Goal: Information Seeking & Learning: Learn about a topic

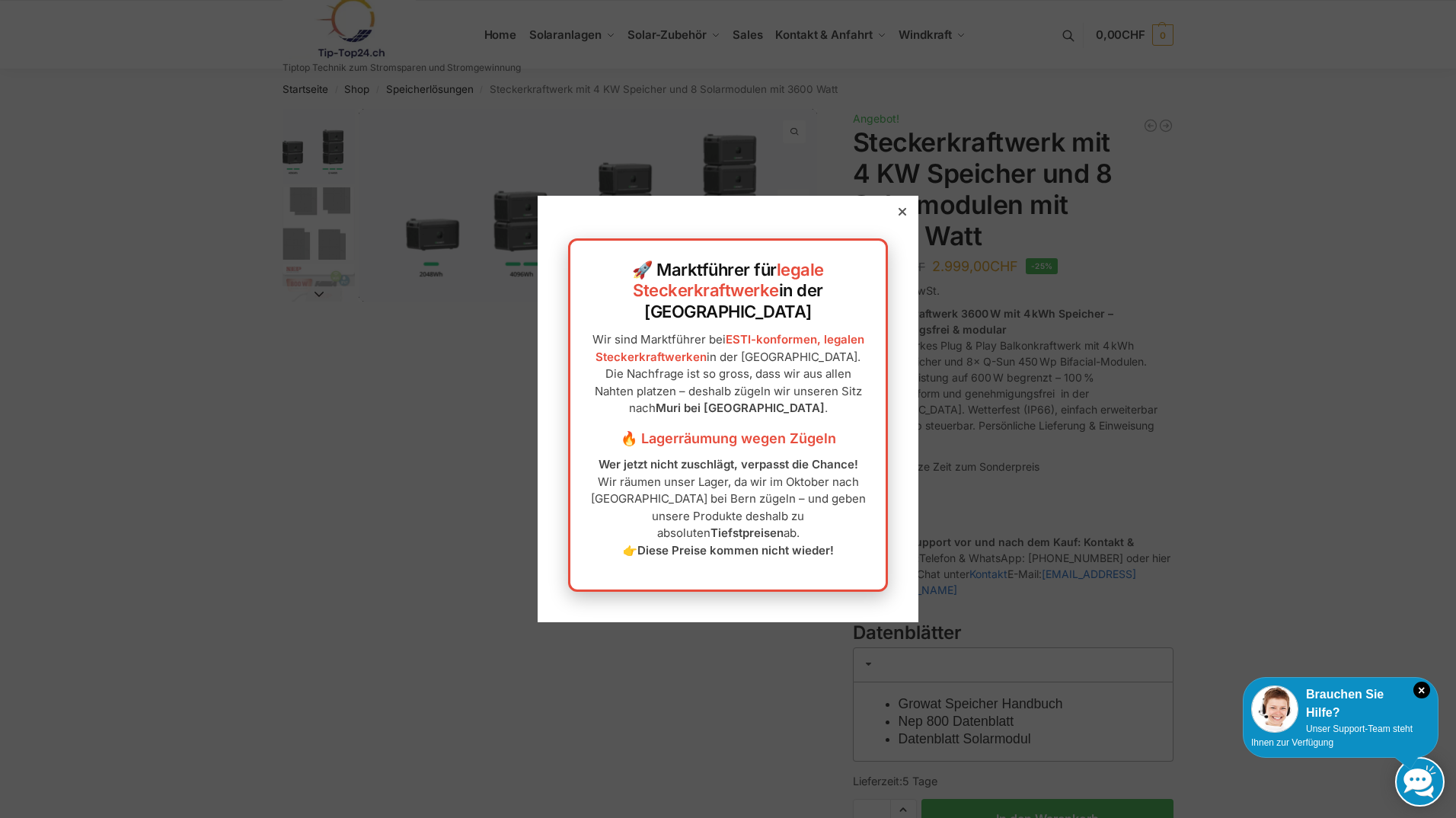
click at [899, 216] on icon at bounding box center [902, 211] width 8 height 8
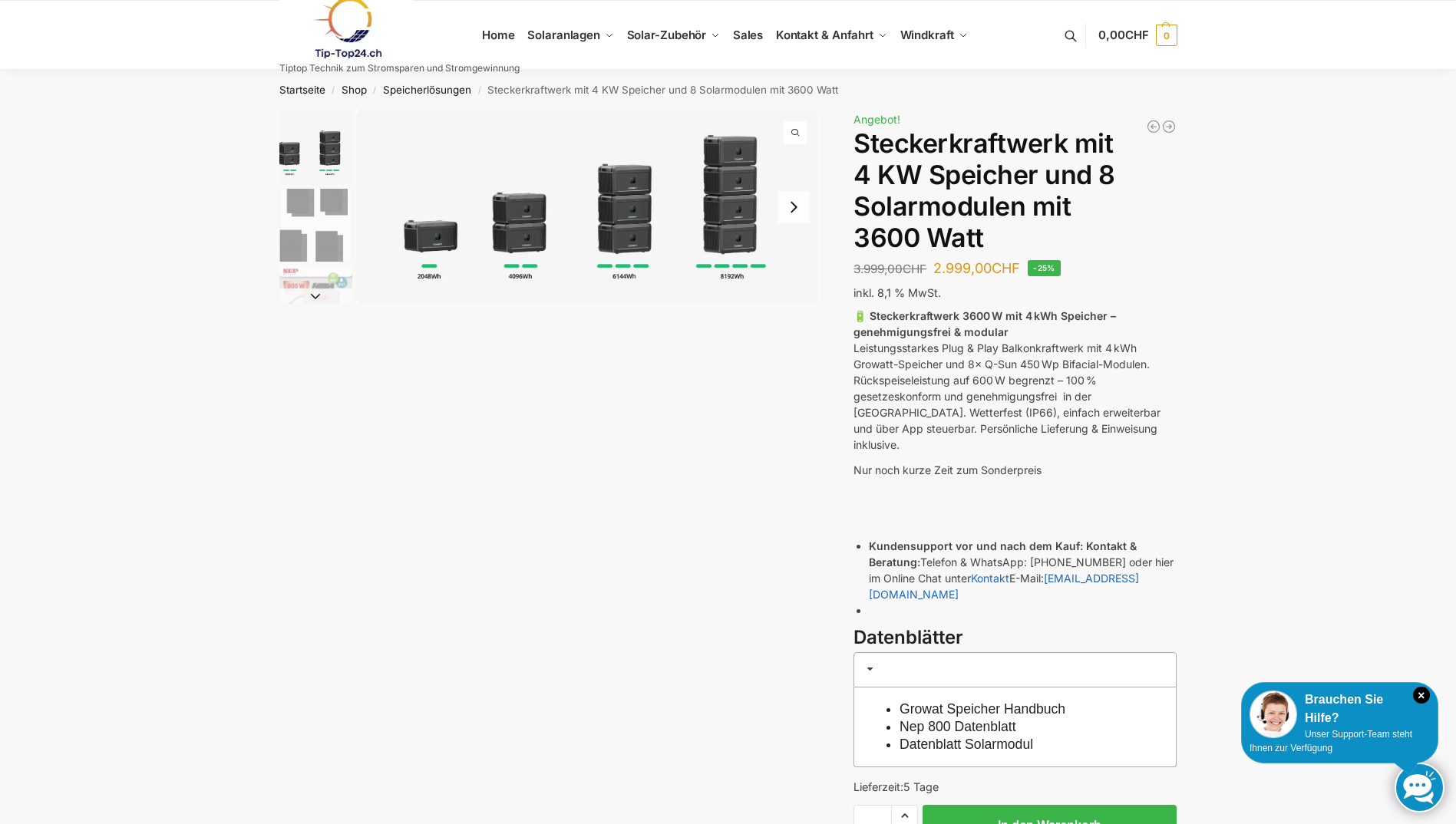
click at [509, 215] on img "1 / 9" at bounding box center [587, 207] width 462 height 194
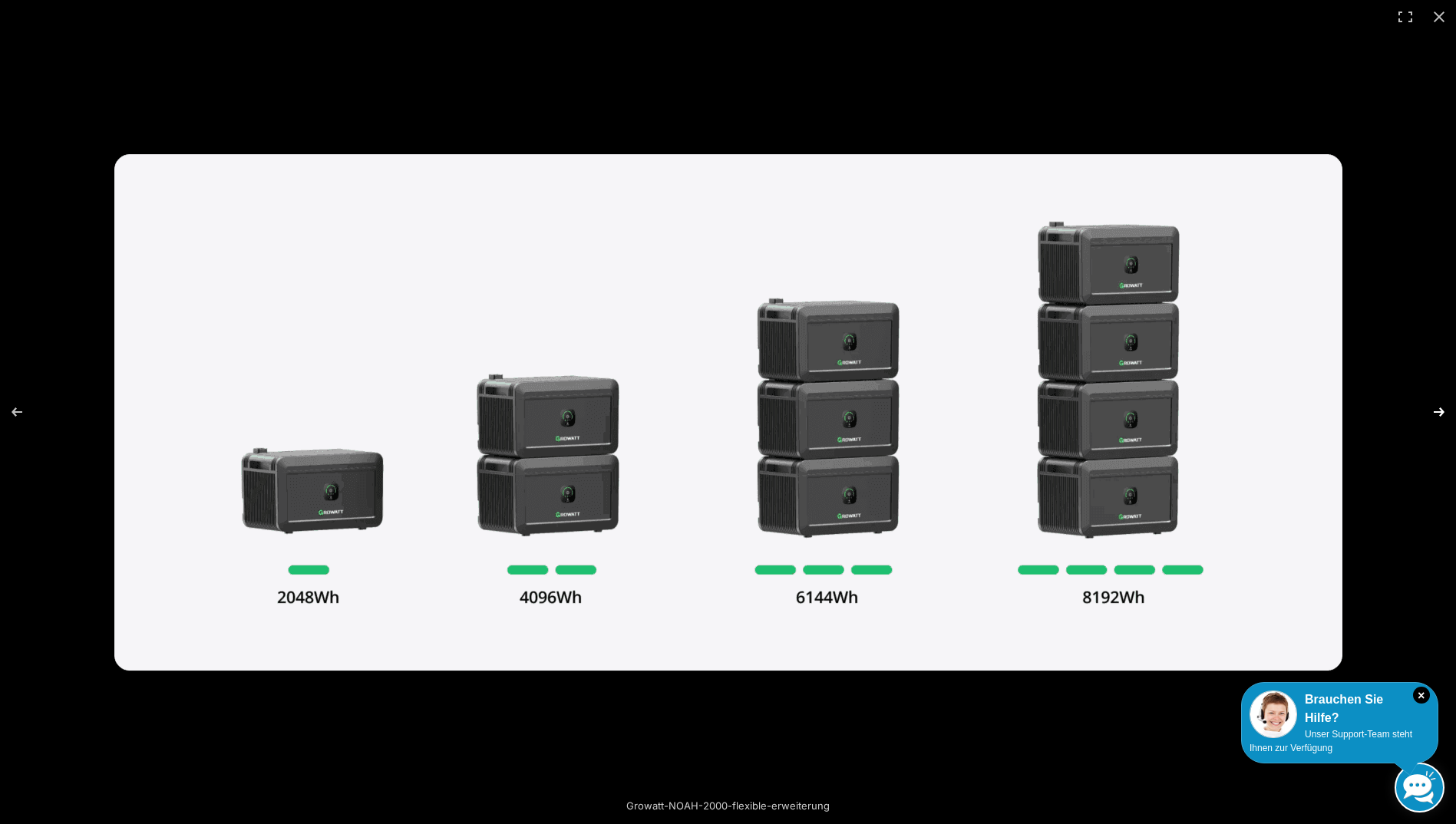
click at [1438, 410] on button "Next (arrow right)" at bounding box center [1429, 412] width 54 height 76
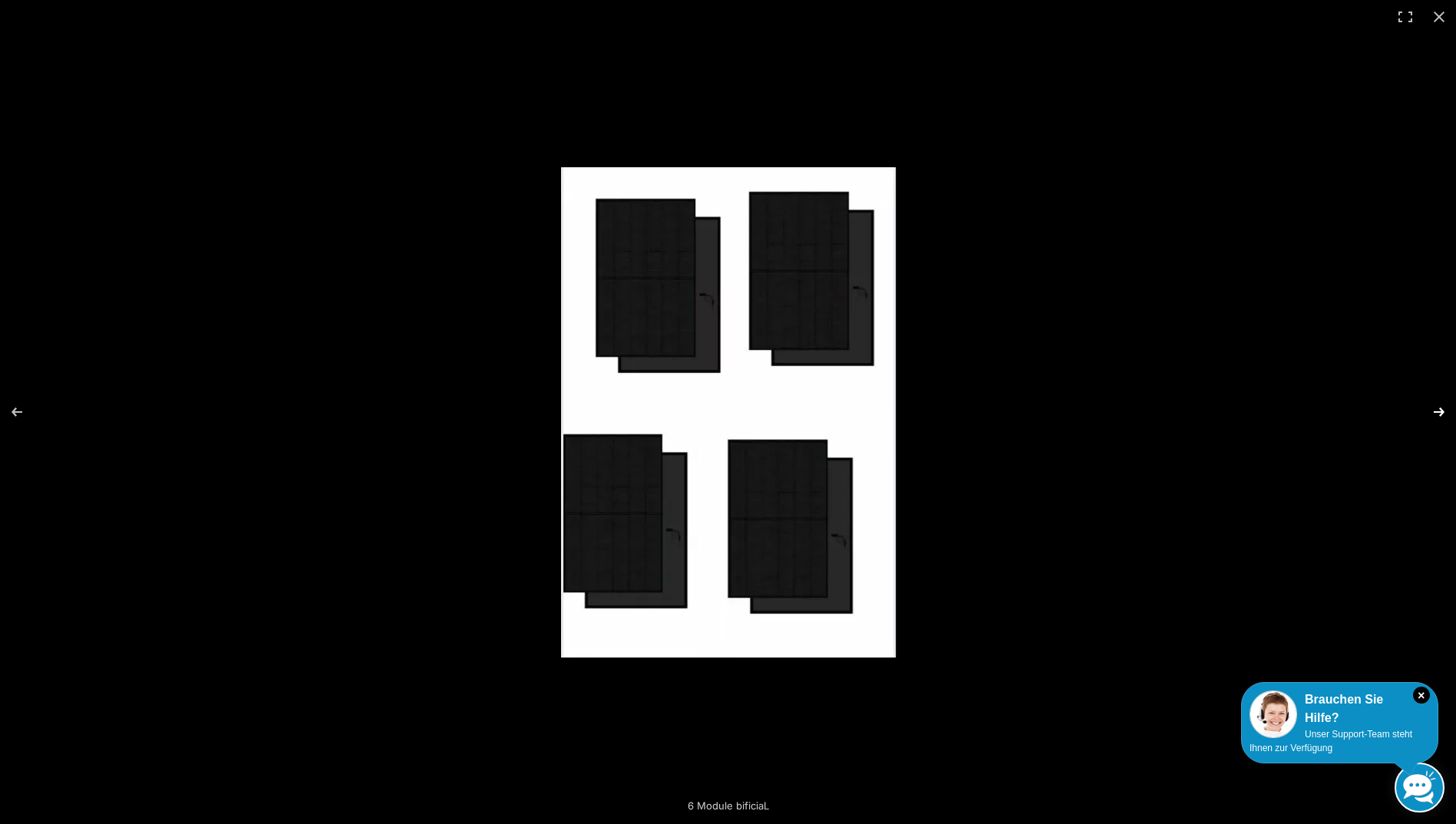
click at [1438, 410] on button "Next (arrow right)" at bounding box center [1429, 412] width 54 height 76
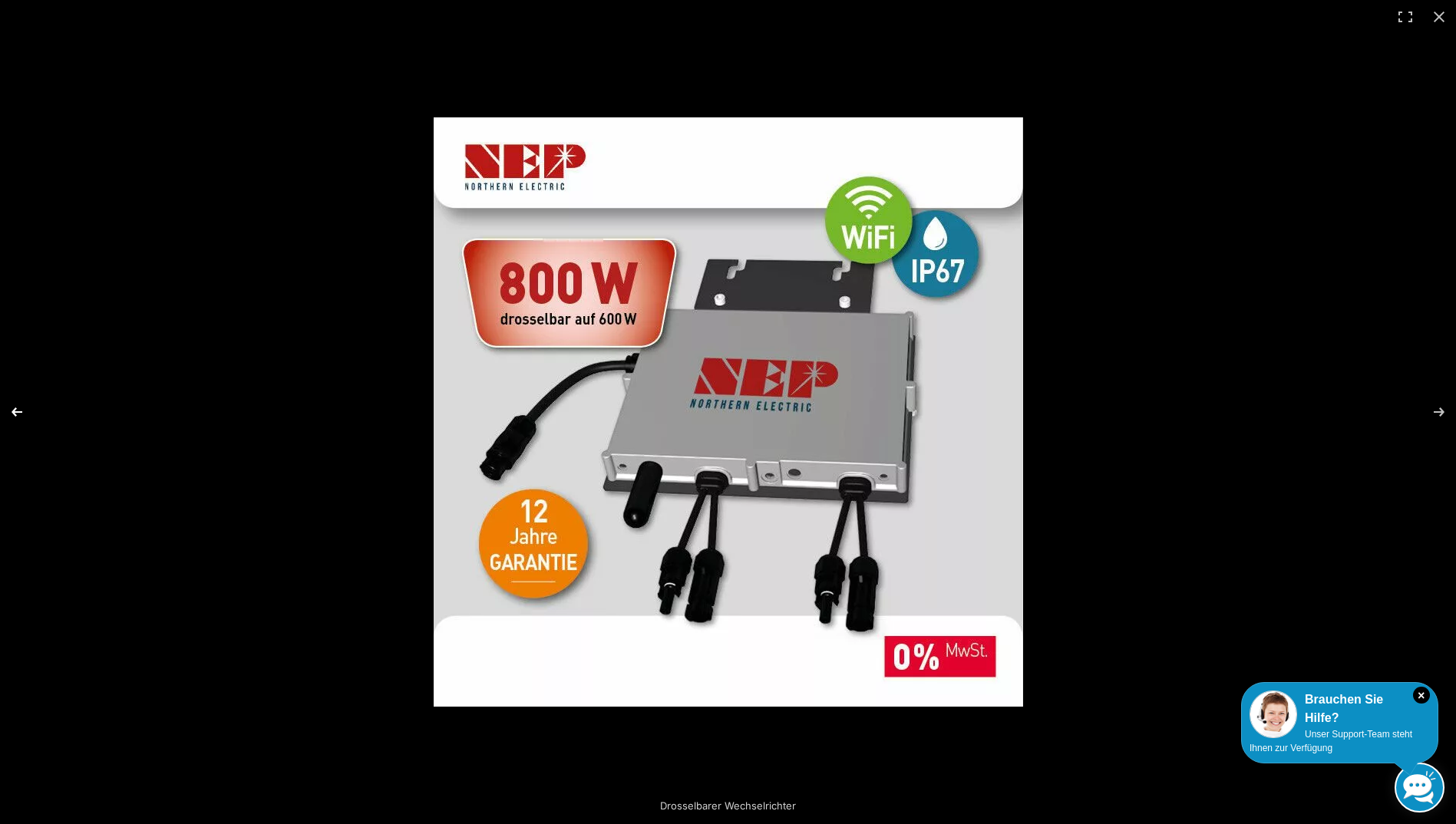
click at [13, 409] on button "Previous (arrow left)" at bounding box center [27, 412] width 54 height 76
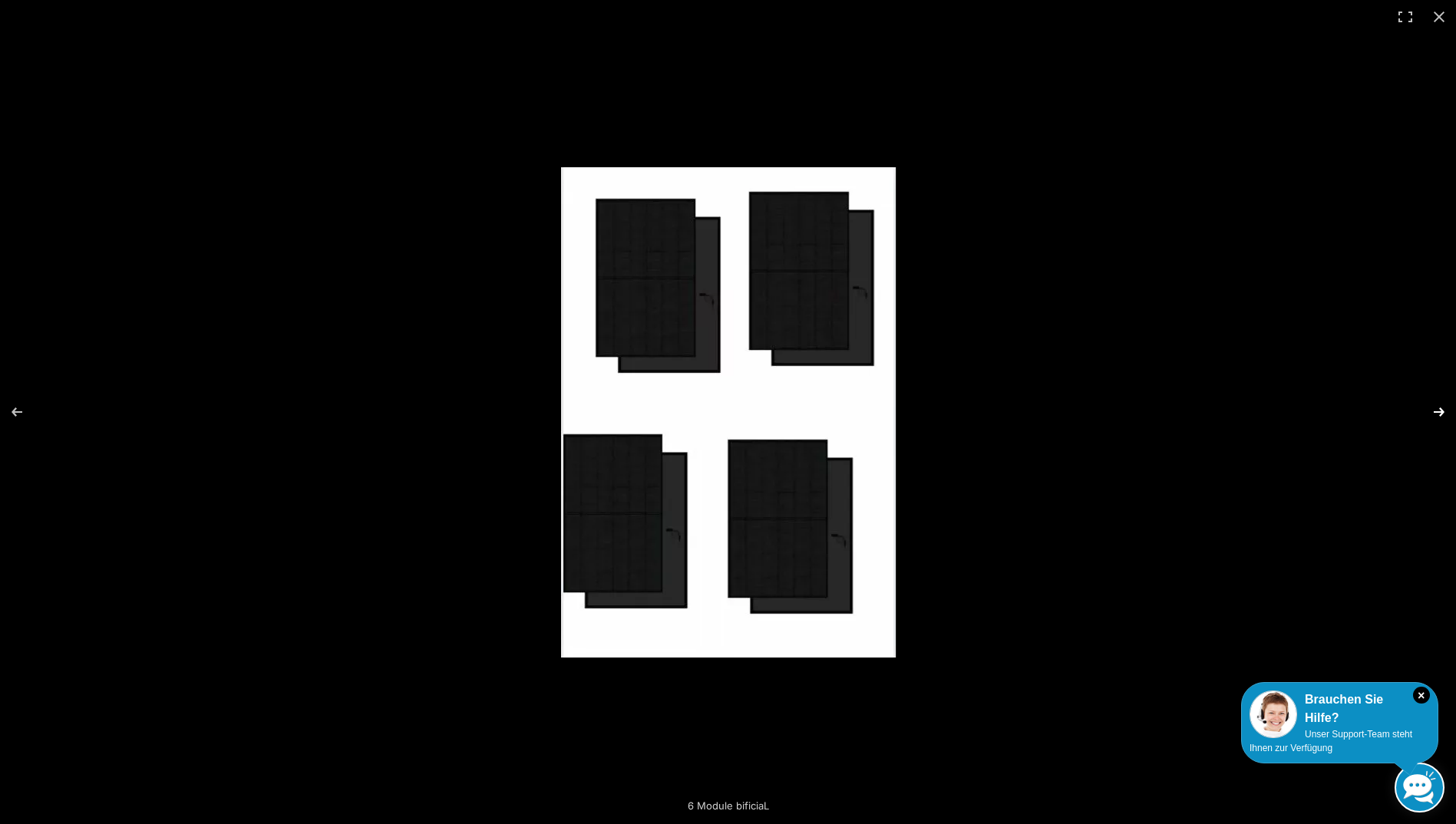
click at [1434, 412] on button "Next (arrow right)" at bounding box center [1429, 412] width 54 height 76
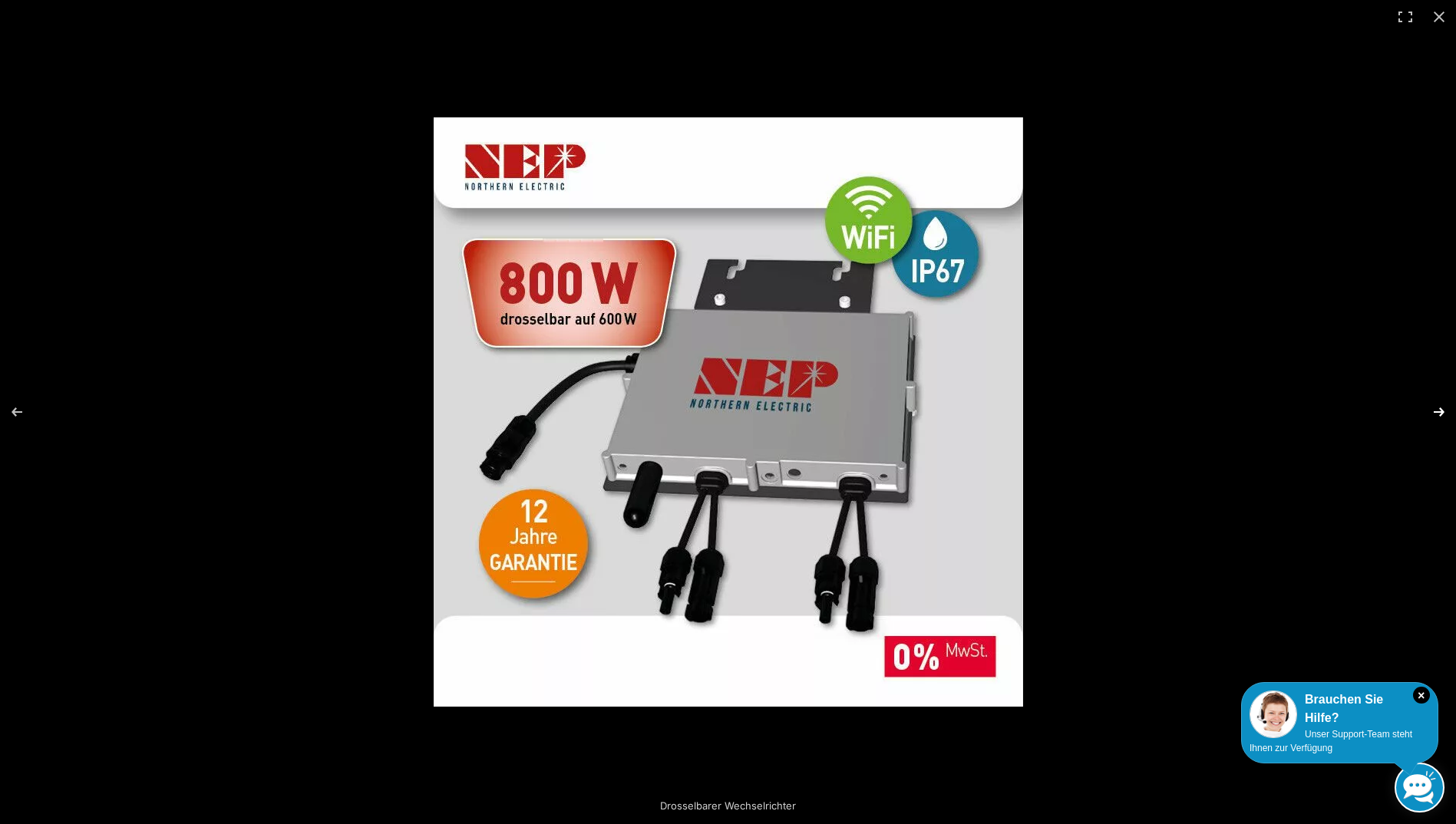
click at [1438, 411] on button "Next (arrow right)" at bounding box center [1429, 412] width 54 height 76
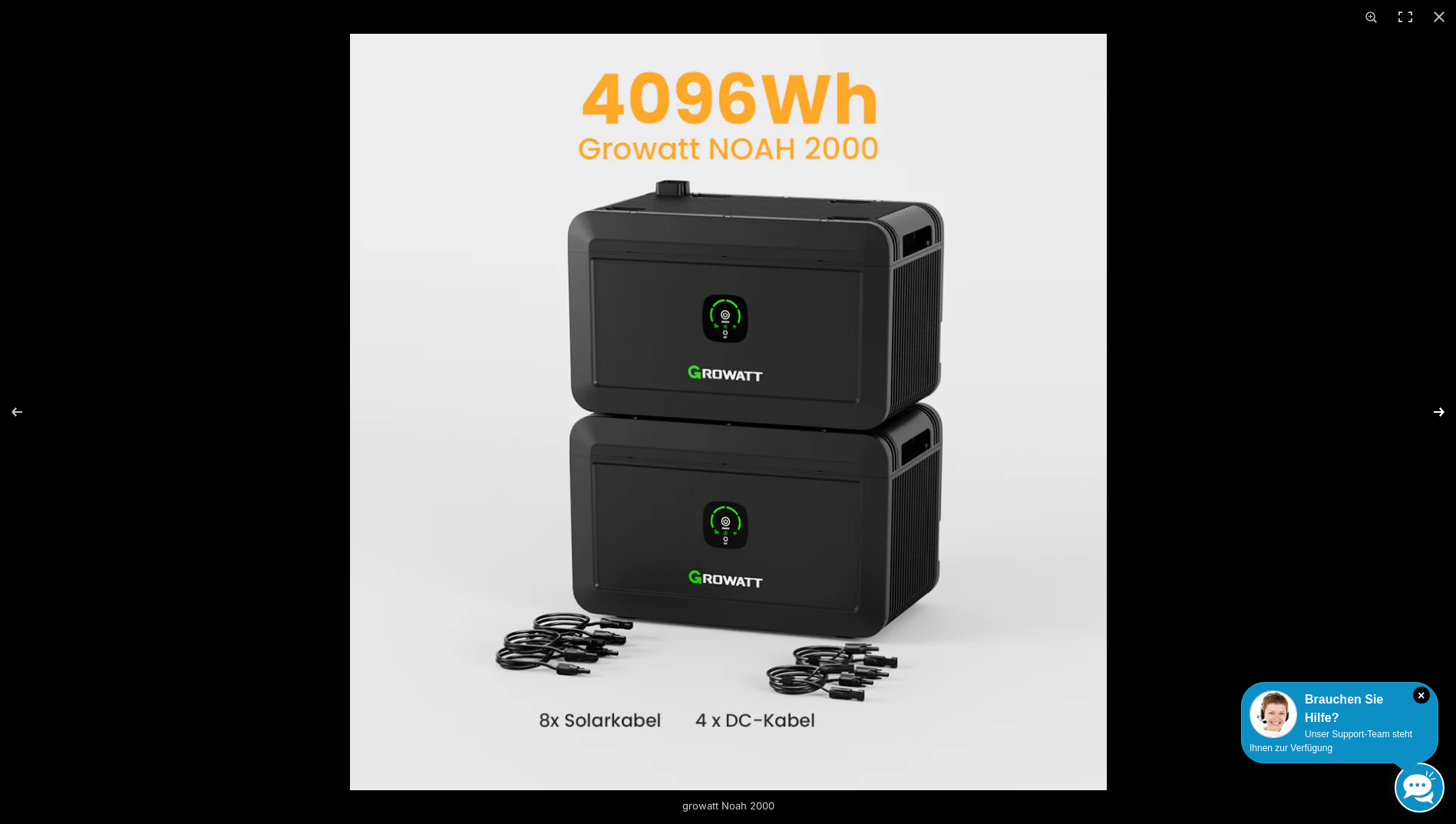
click at [1439, 413] on button "Next (arrow right)" at bounding box center [1429, 412] width 54 height 76
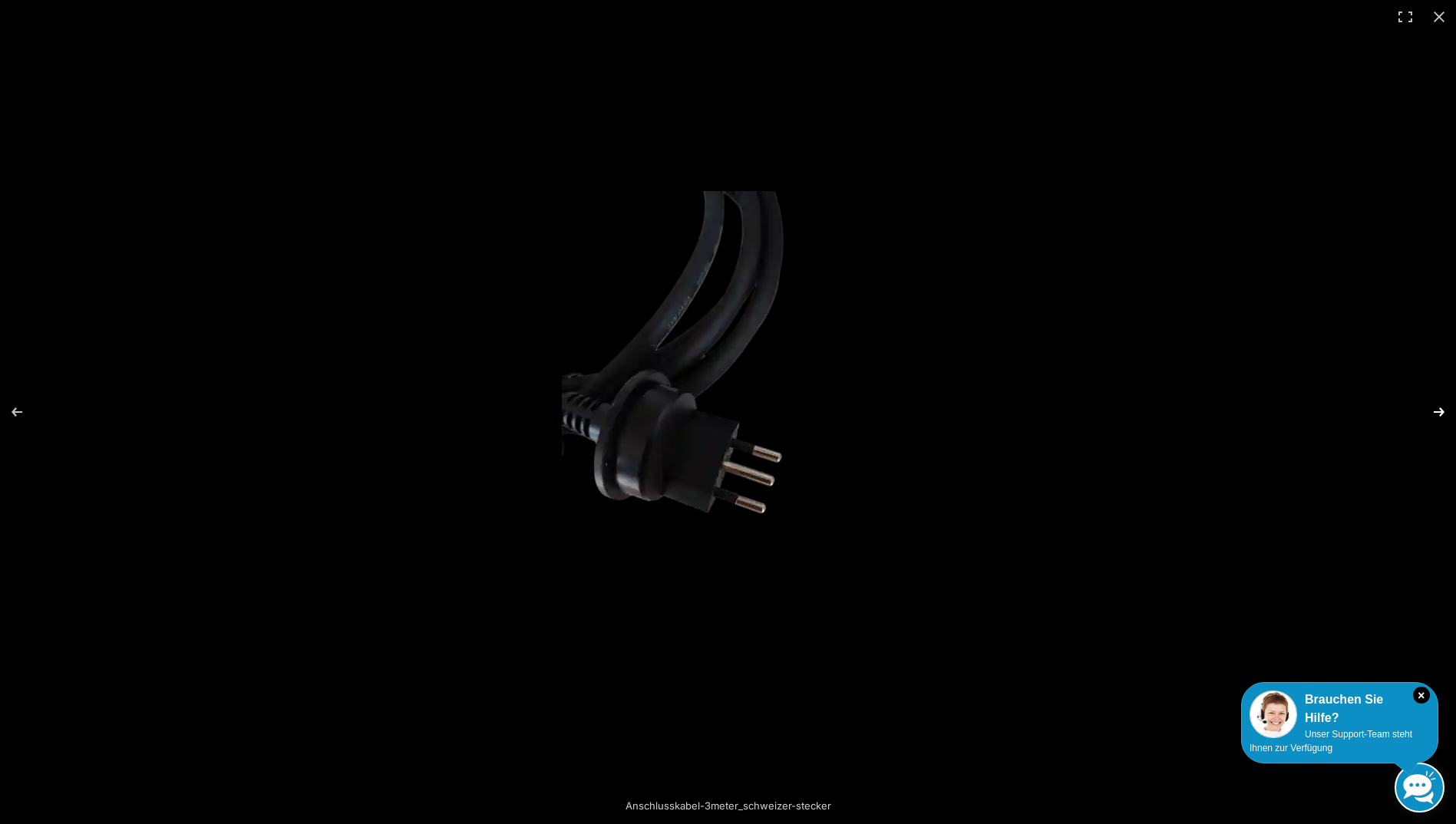
click at [1437, 412] on button "Next (arrow right)" at bounding box center [1429, 412] width 54 height 76
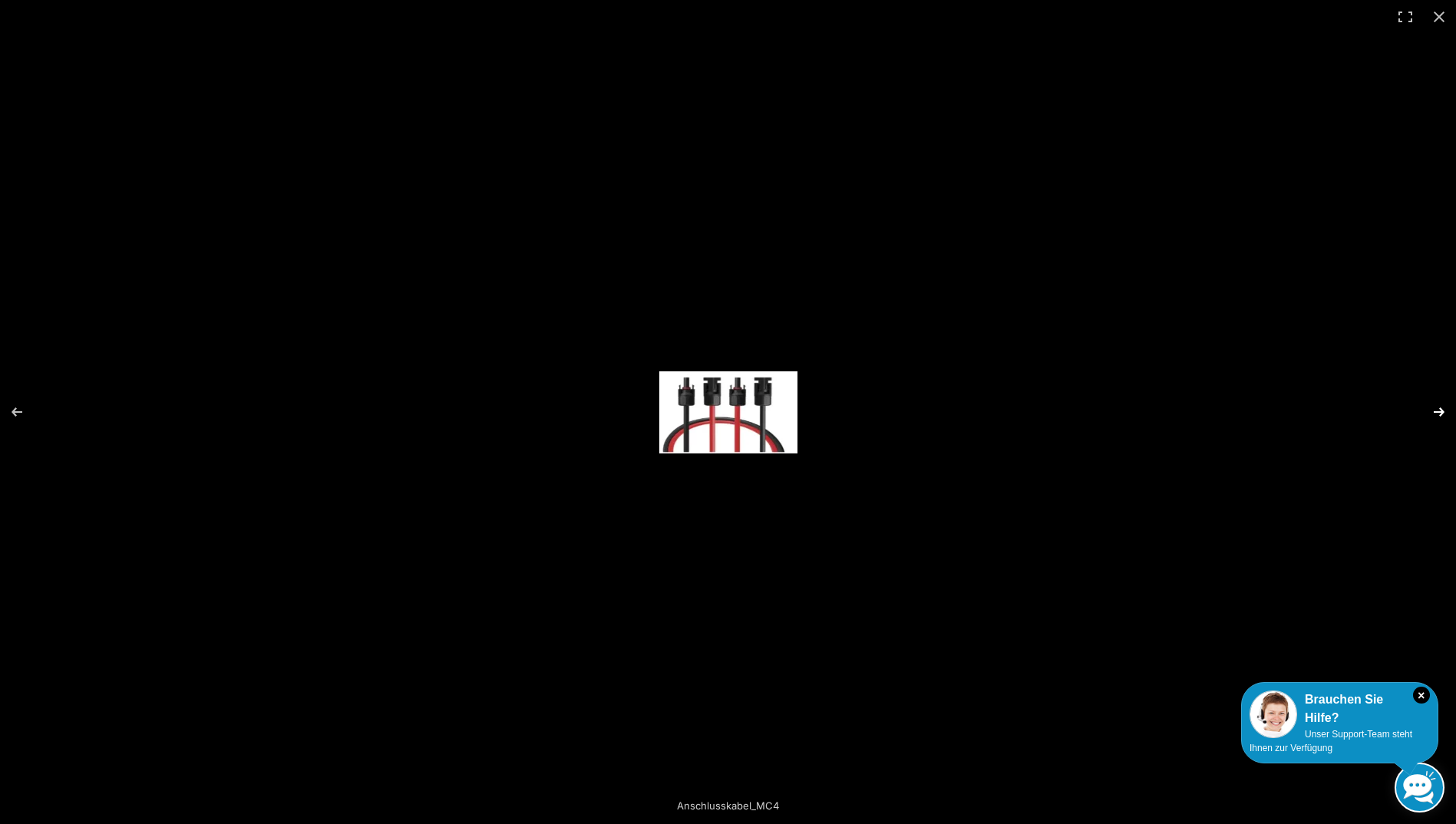
click at [1434, 413] on button "Next (arrow right)" at bounding box center [1429, 412] width 54 height 76
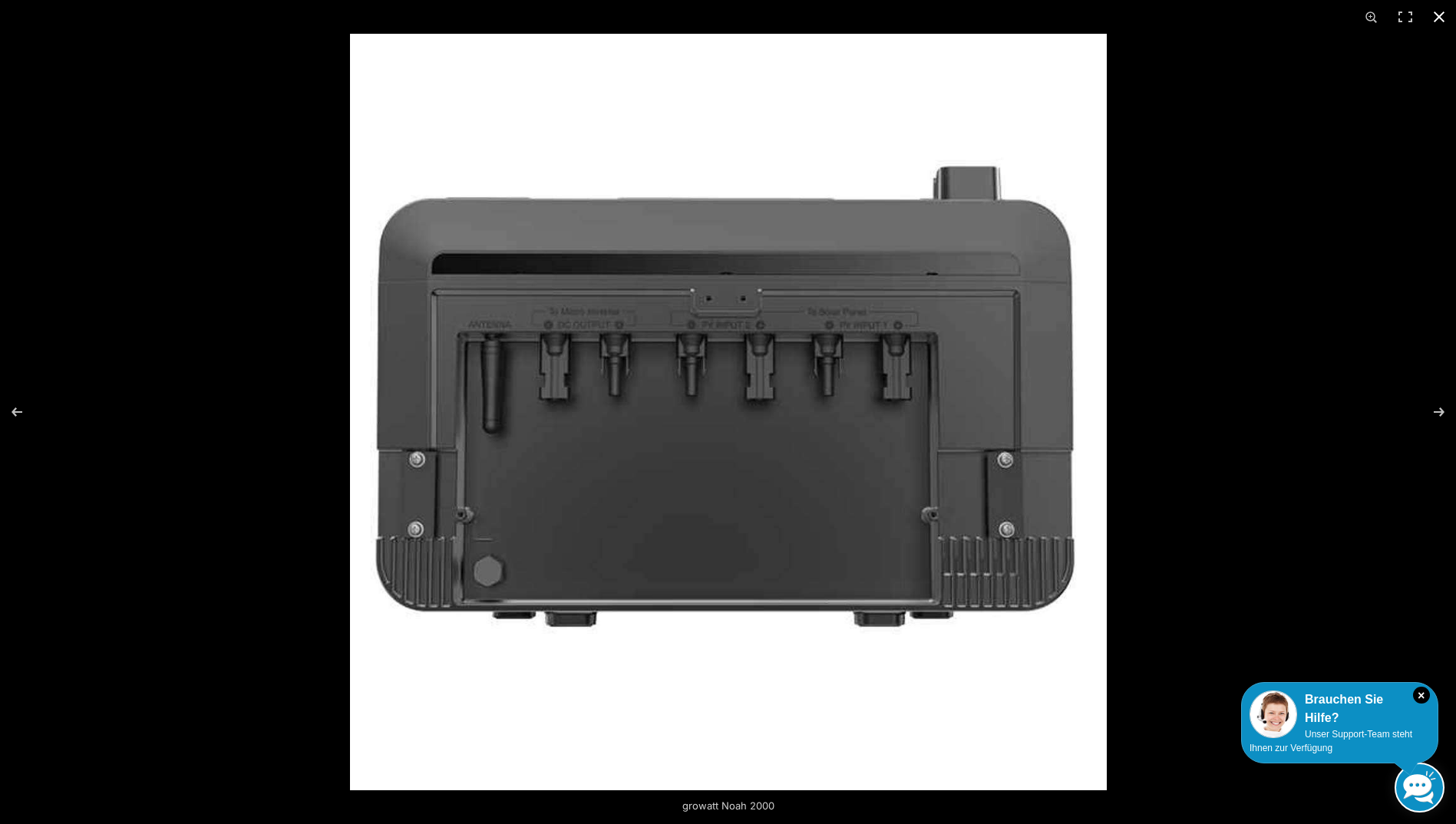
click at [1436, 18] on button "Close (Esc)" at bounding box center [1439, 17] width 34 height 34
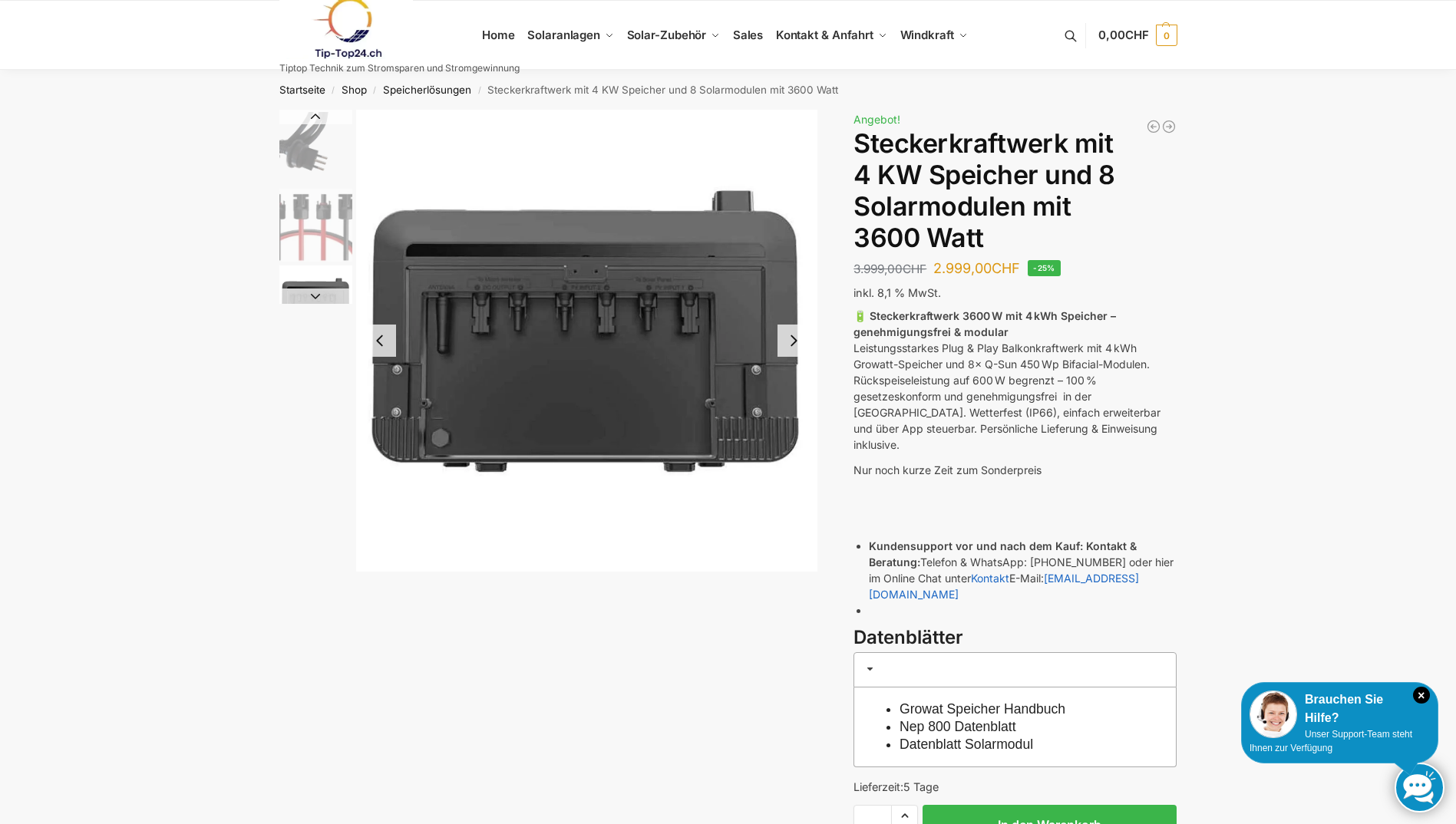
click at [787, 335] on button "Next slide" at bounding box center [794, 341] width 32 height 32
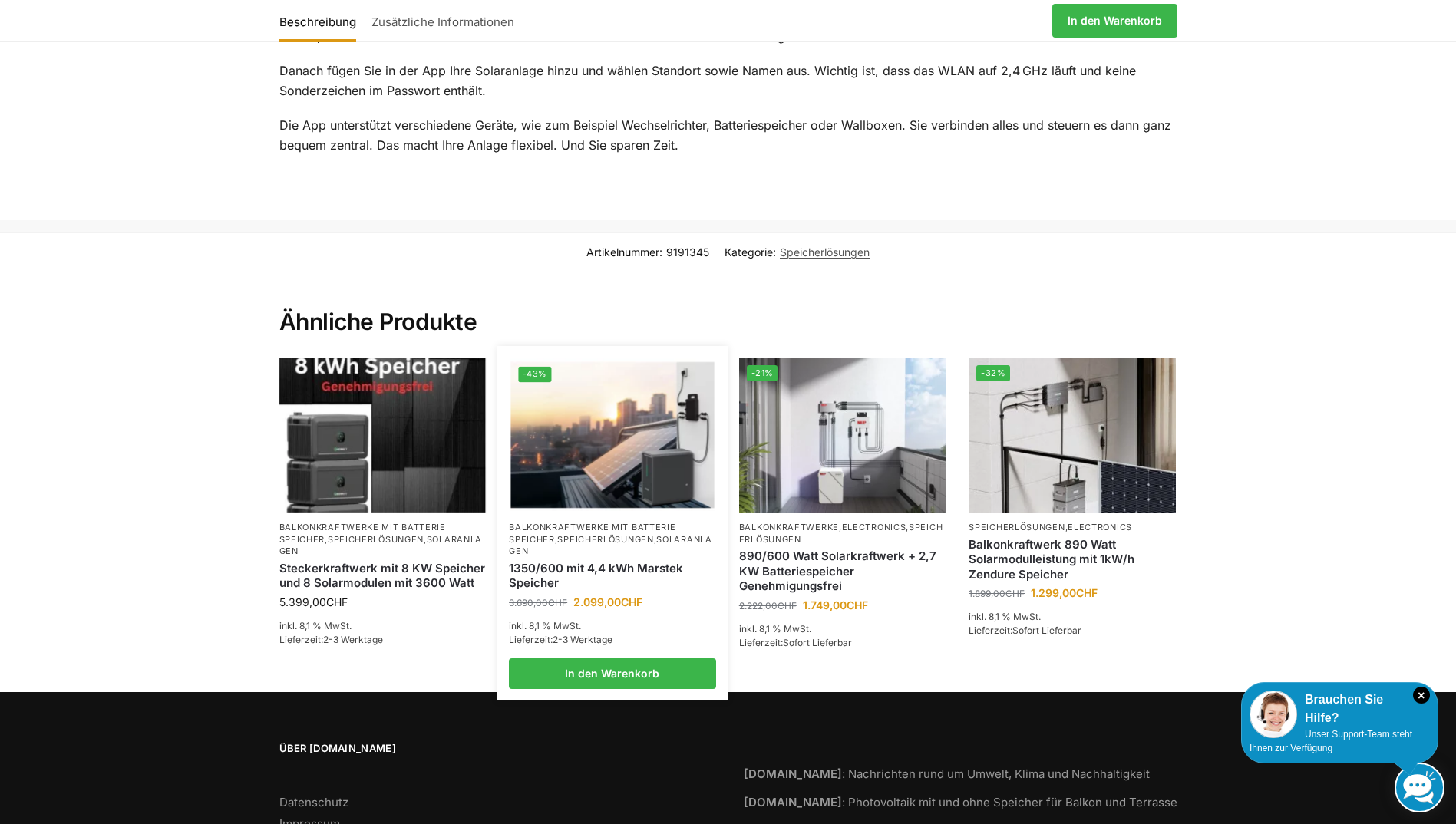
scroll to position [2609, 0]
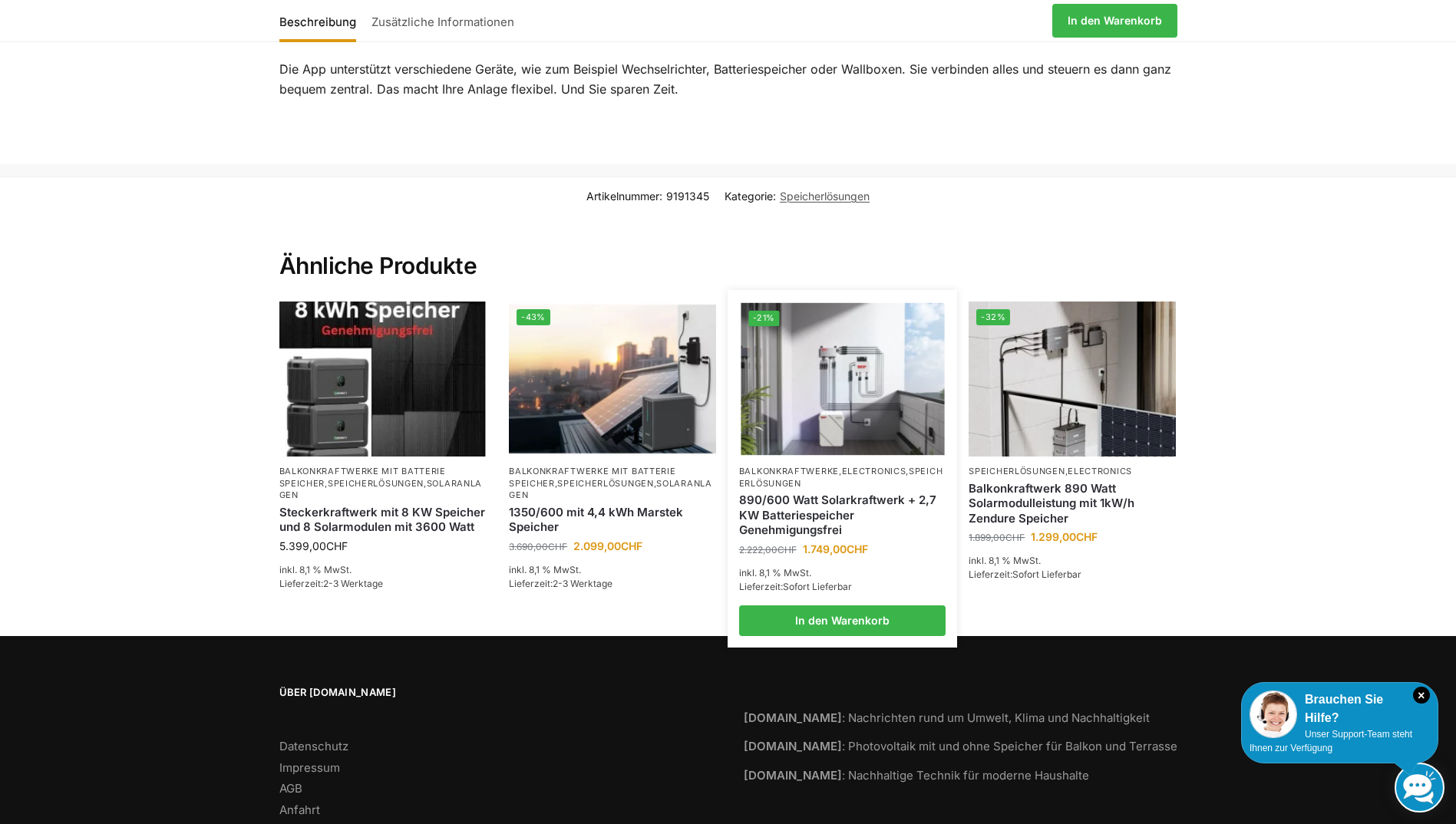
click at [860, 320] on img at bounding box center [842, 379] width 203 height 153
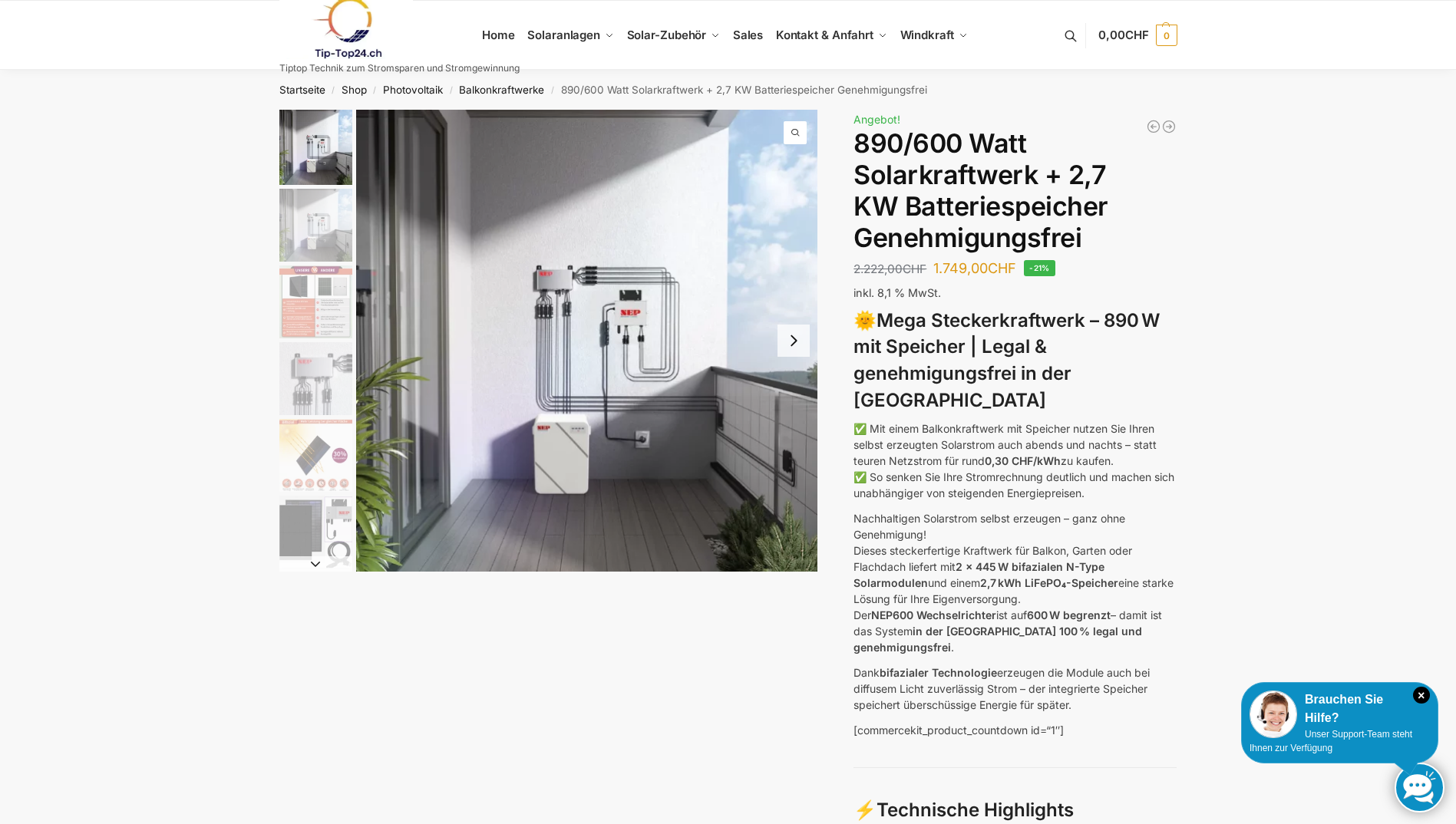
click at [803, 342] on button "Next slide" at bounding box center [794, 341] width 32 height 32
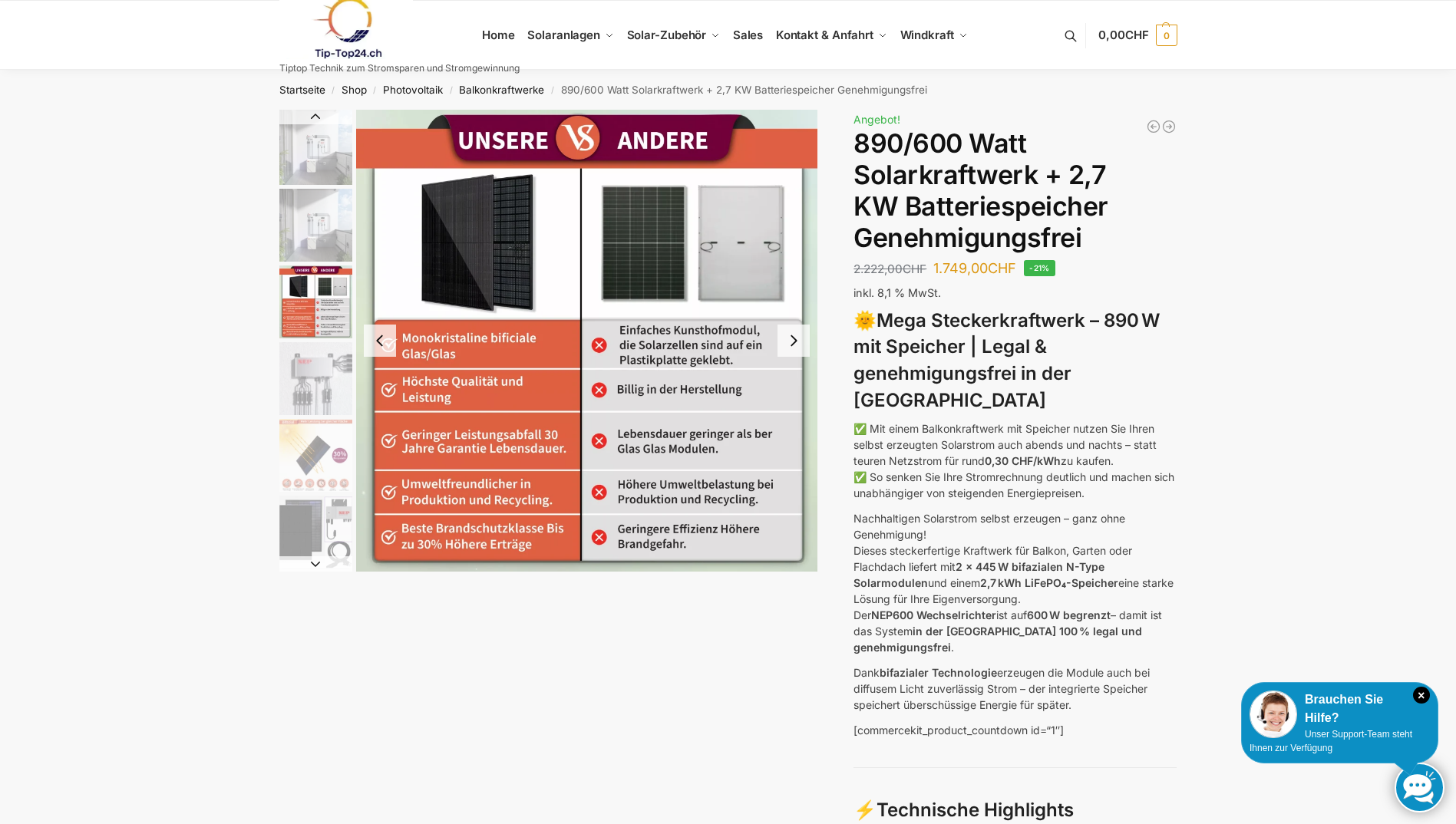
click at [803, 342] on button "Next slide" at bounding box center [794, 341] width 32 height 32
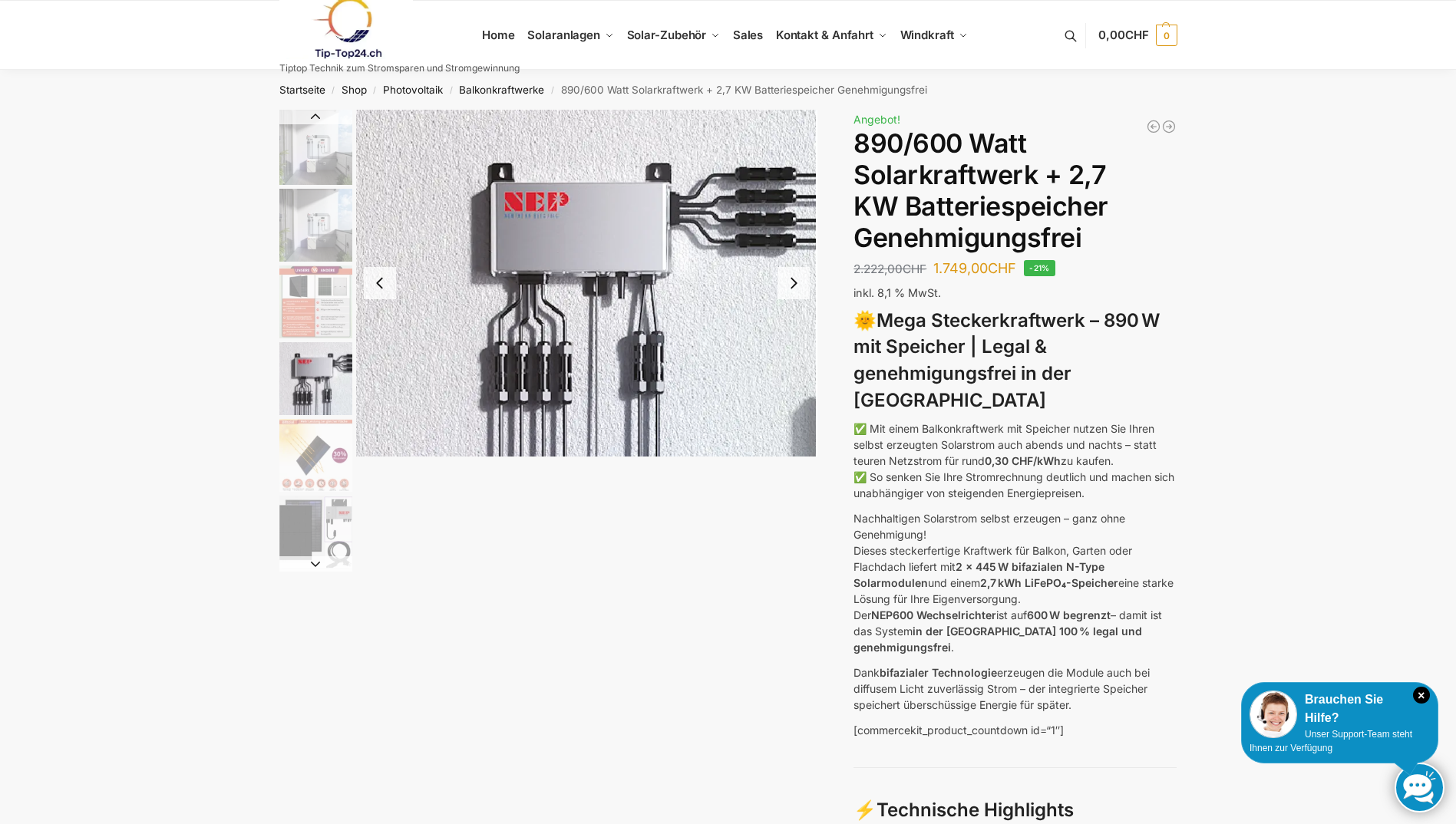
click at [795, 286] on button "Next slide" at bounding box center [794, 283] width 32 height 32
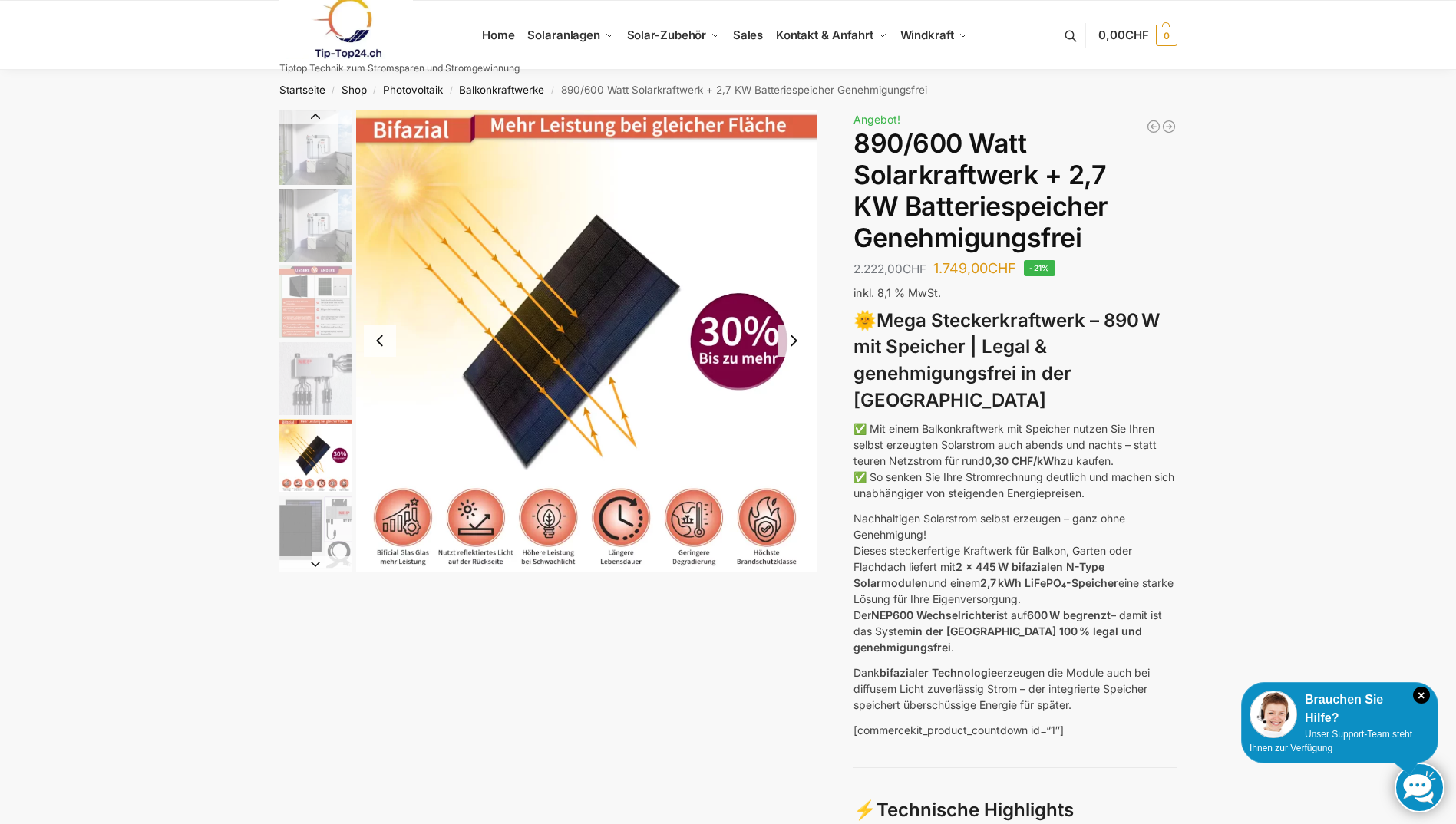
click at [800, 339] on button "Next slide" at bounding box center [794, 341] width 32 height 32
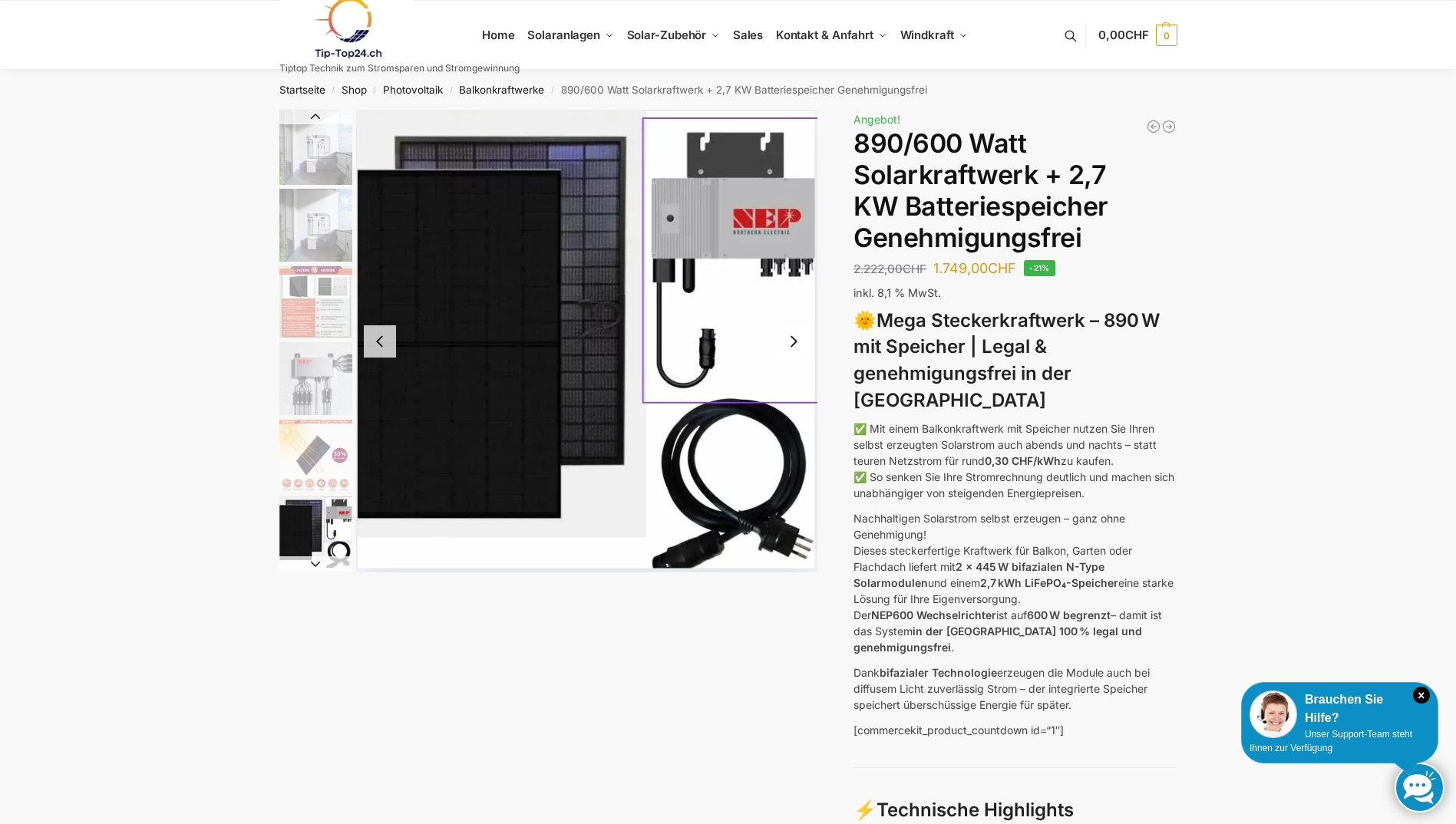
click at [788, 345] on button "Next slide" at bounding box center [794, 341] width 32 height 32
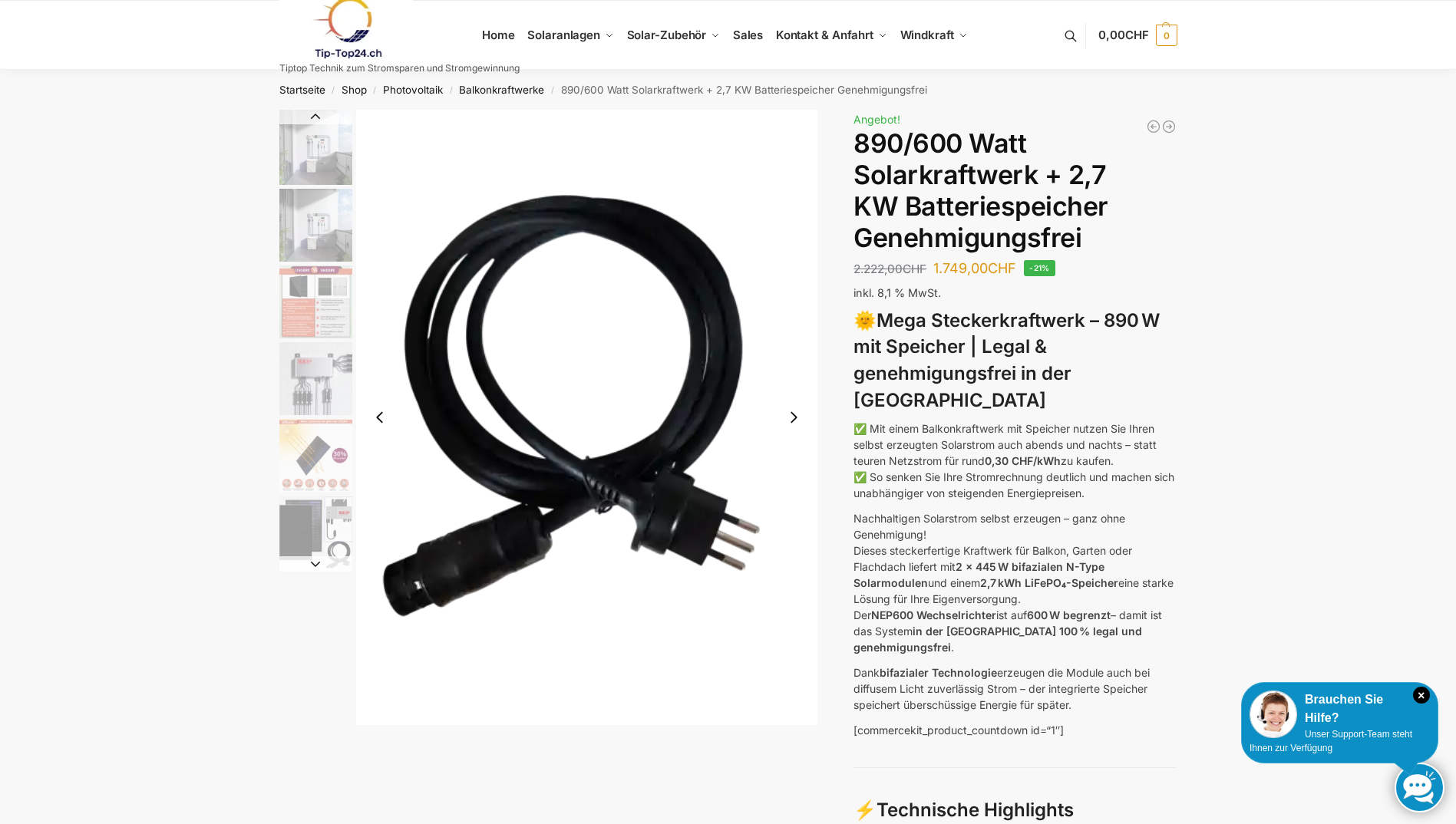
click at [795, 417] on button "Next slide" at bounding box center [794, 418] width 32 height 32
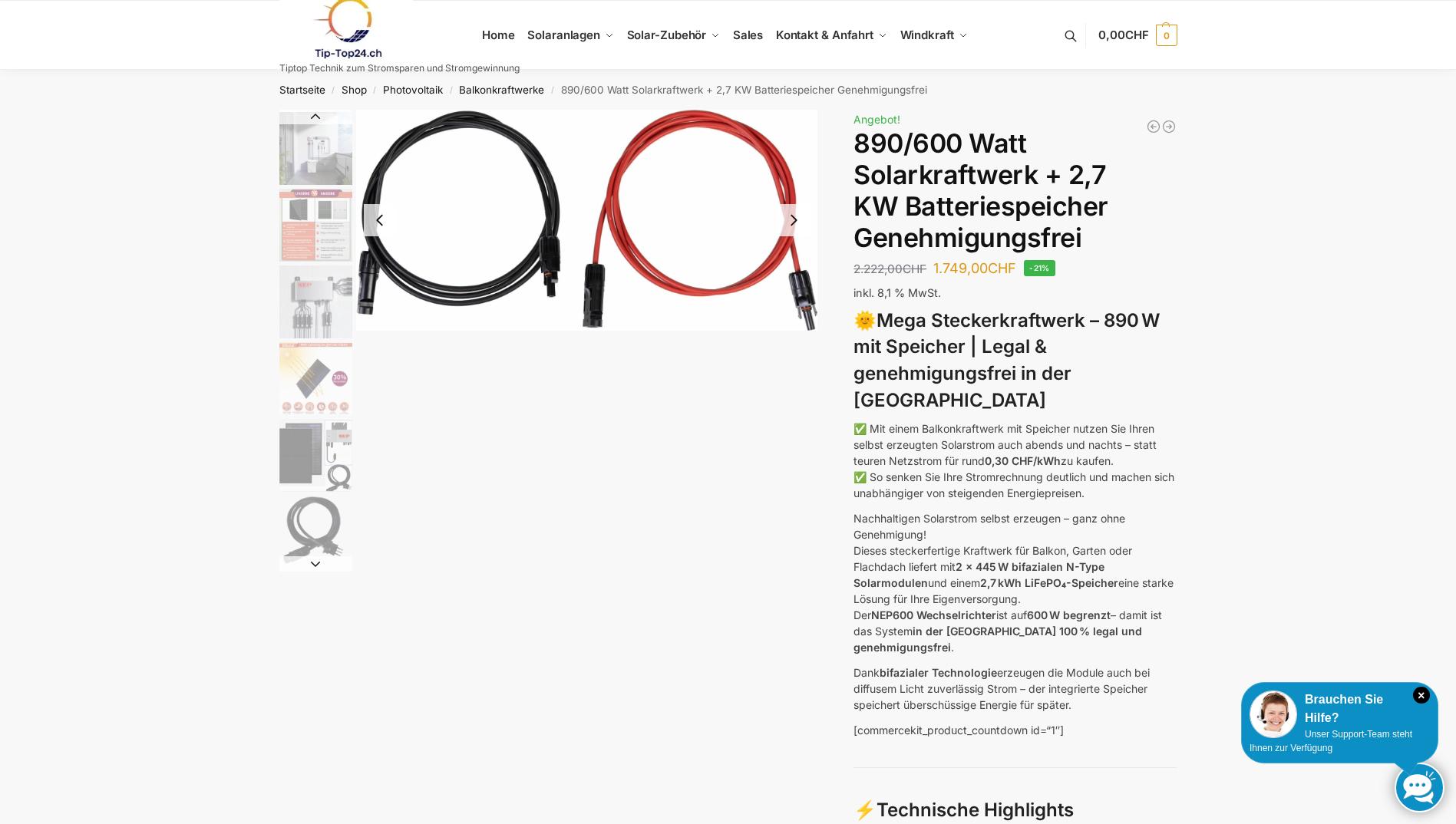
click at [795, 417] on div at bounding box center [548, 341] width 538 height 462
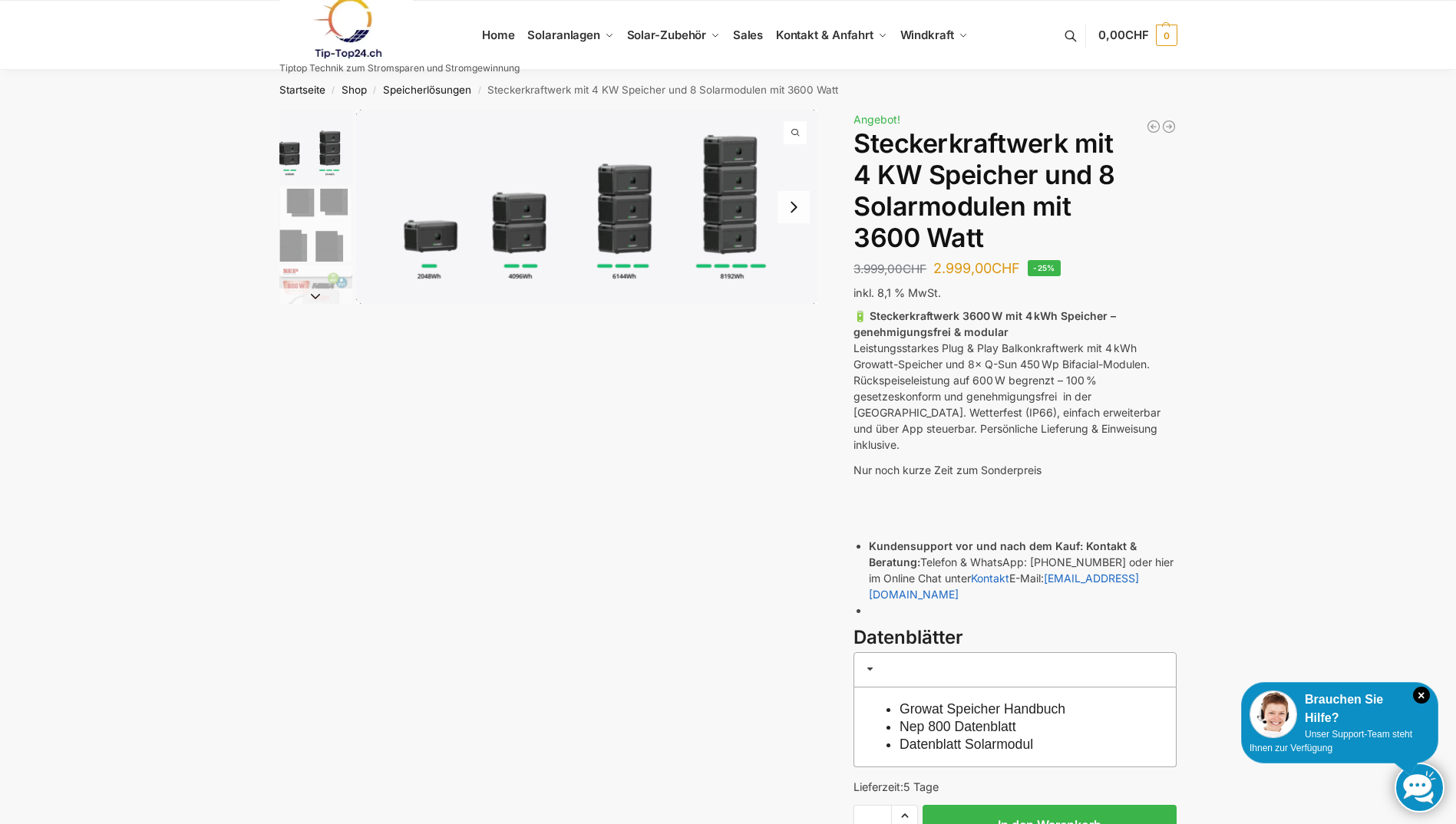
scroll to position [76, 0]
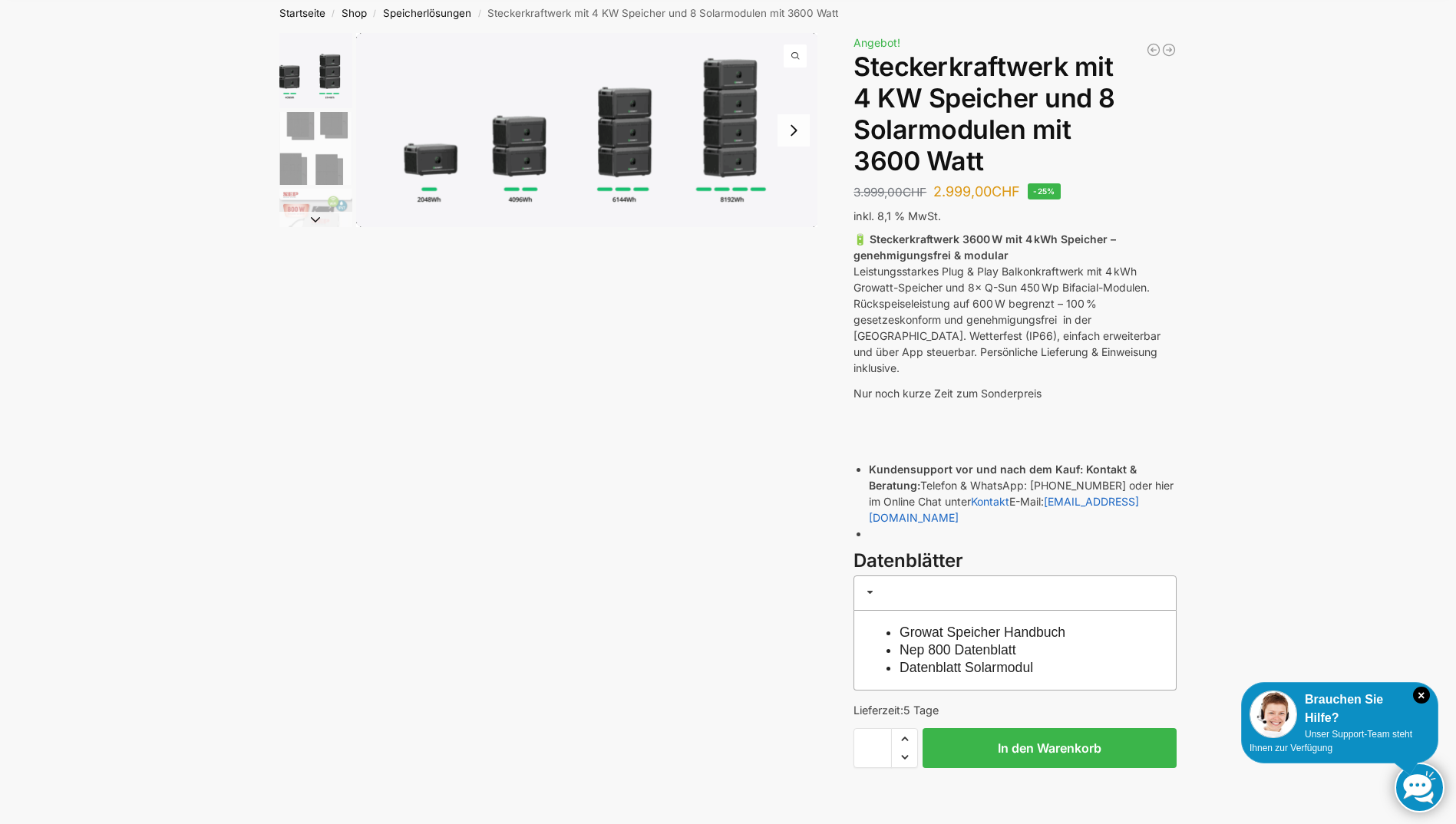
click at [721, 160] on img "1 / 9" at bounding box center [587, 130] width 462 height 194
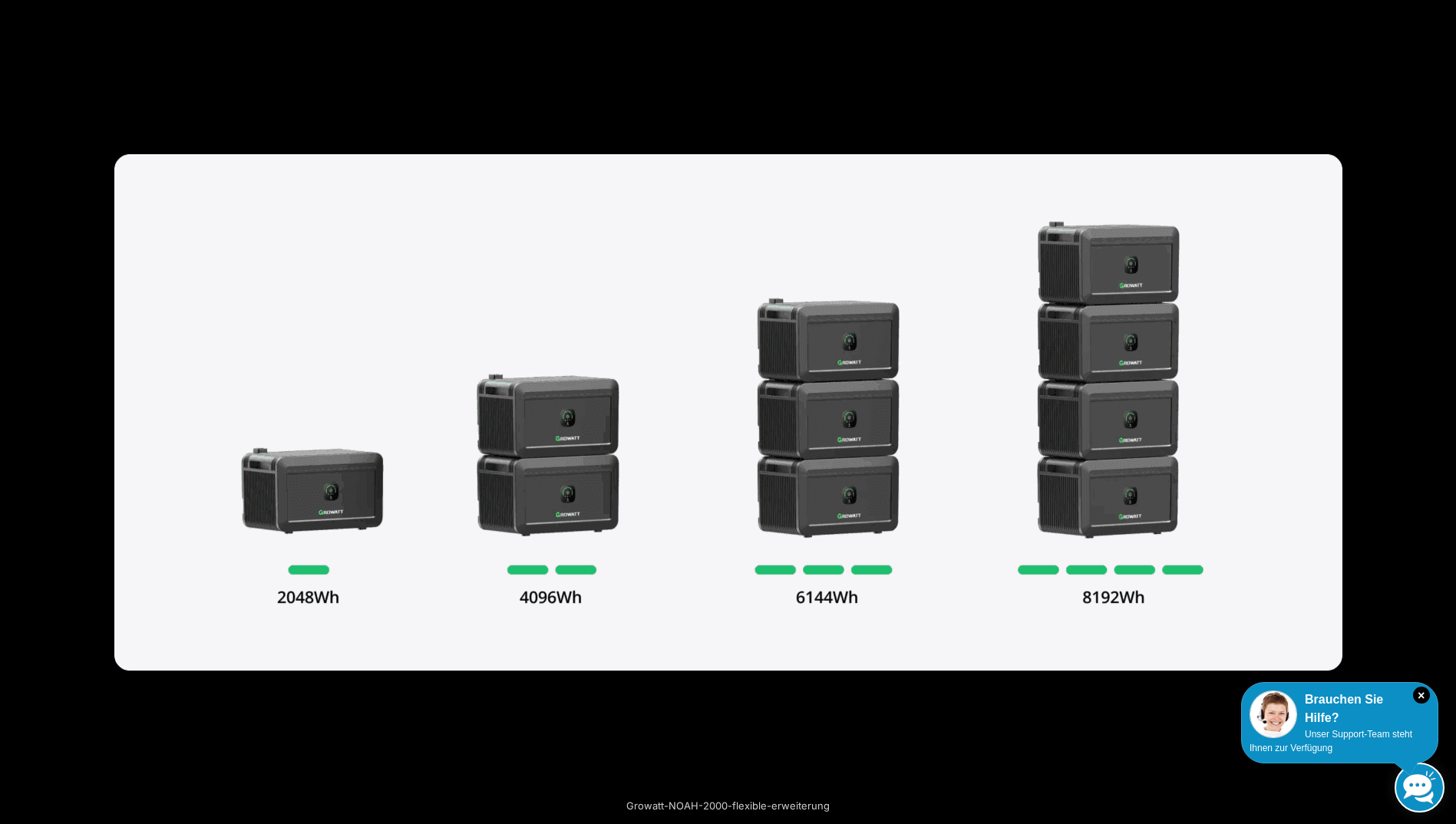
click at [1436, 415] on button "Next (arrow right)" at bounding box center [1429, 412] width 54 height 76
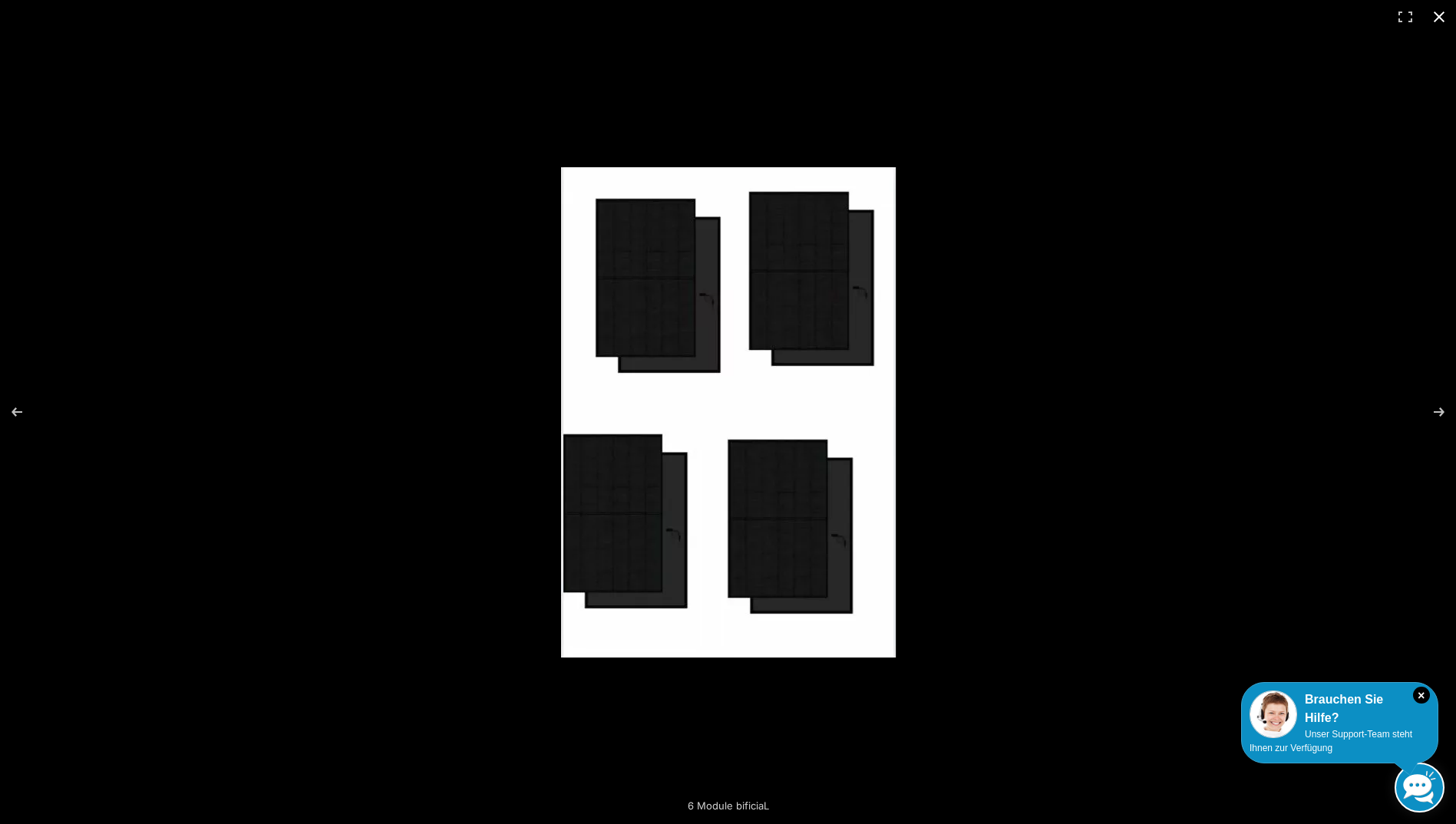
click at [1433, 19] on button "Close (Esc)" at bounding box center [1439, 17] width 34 height 34
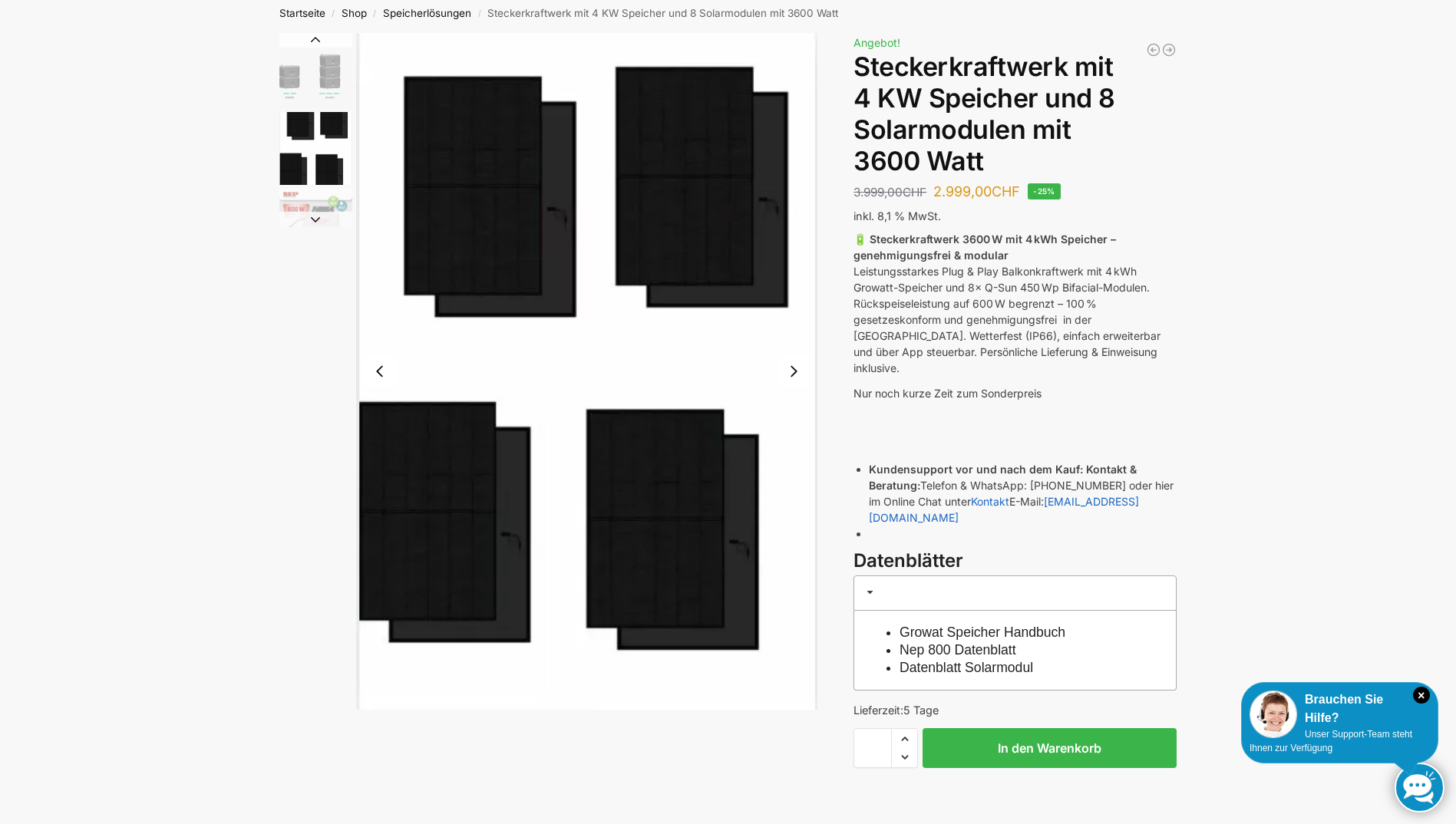
click at [324, 183] on img "2 / 9" at bounding box center [315, 148] width 73 height 73
click at [382, 372] on button "Previous slide" at bounding box center [380, 371] width 32 height 32
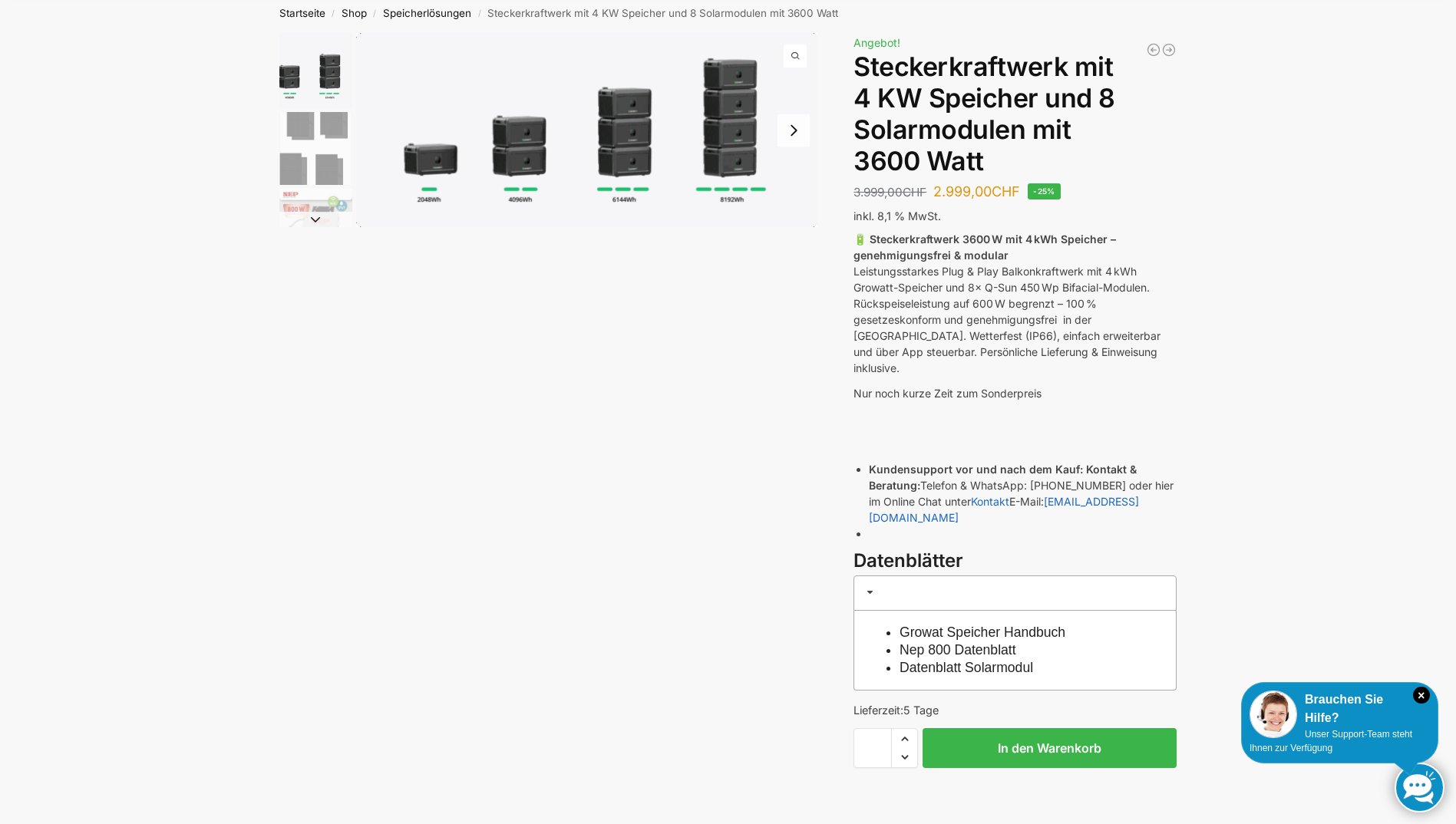
click at [320, 168] on img "2 / 9" at bounding box center [315, 148] width 73 height 73
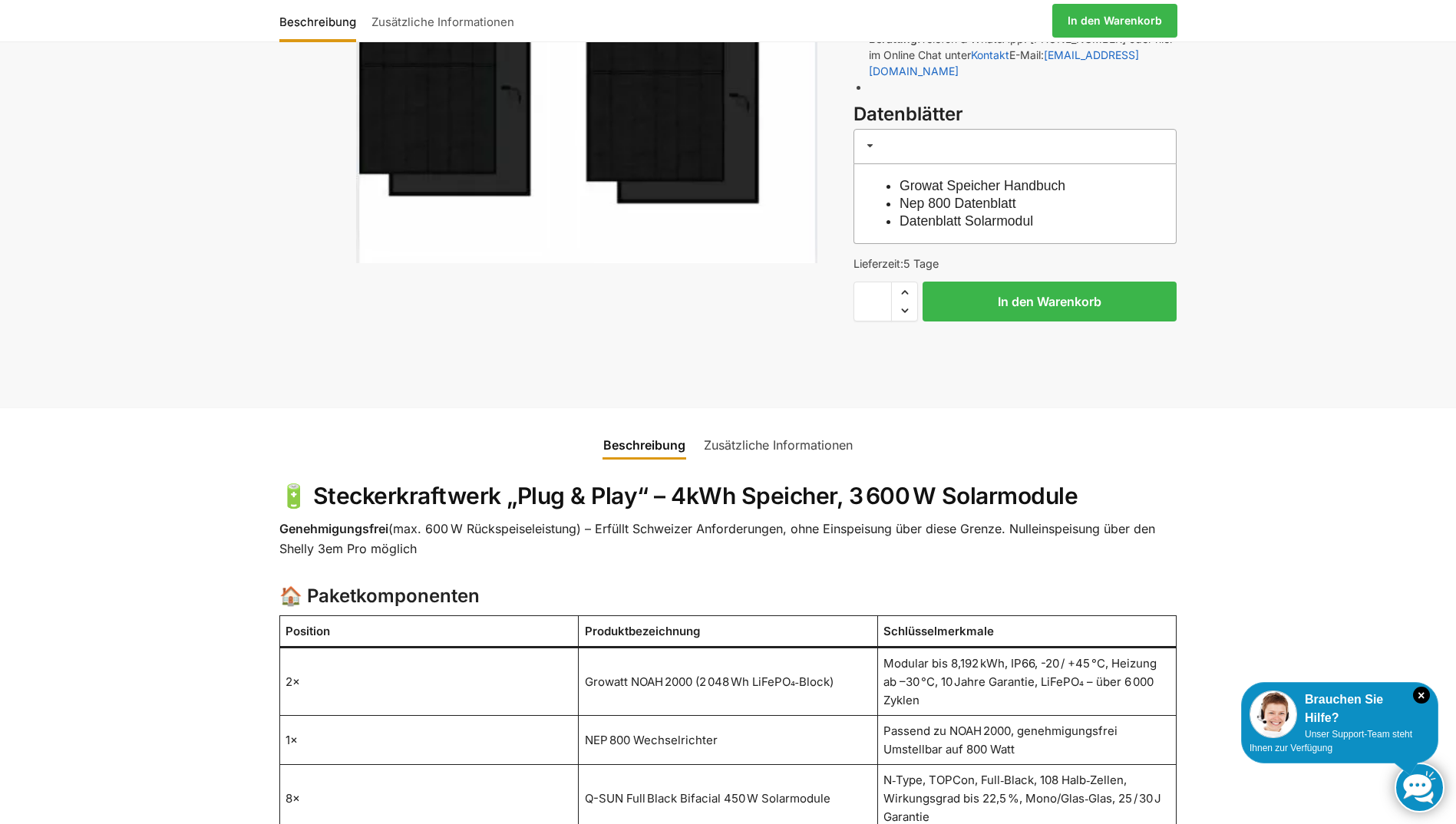
scroll to position [537, 0]
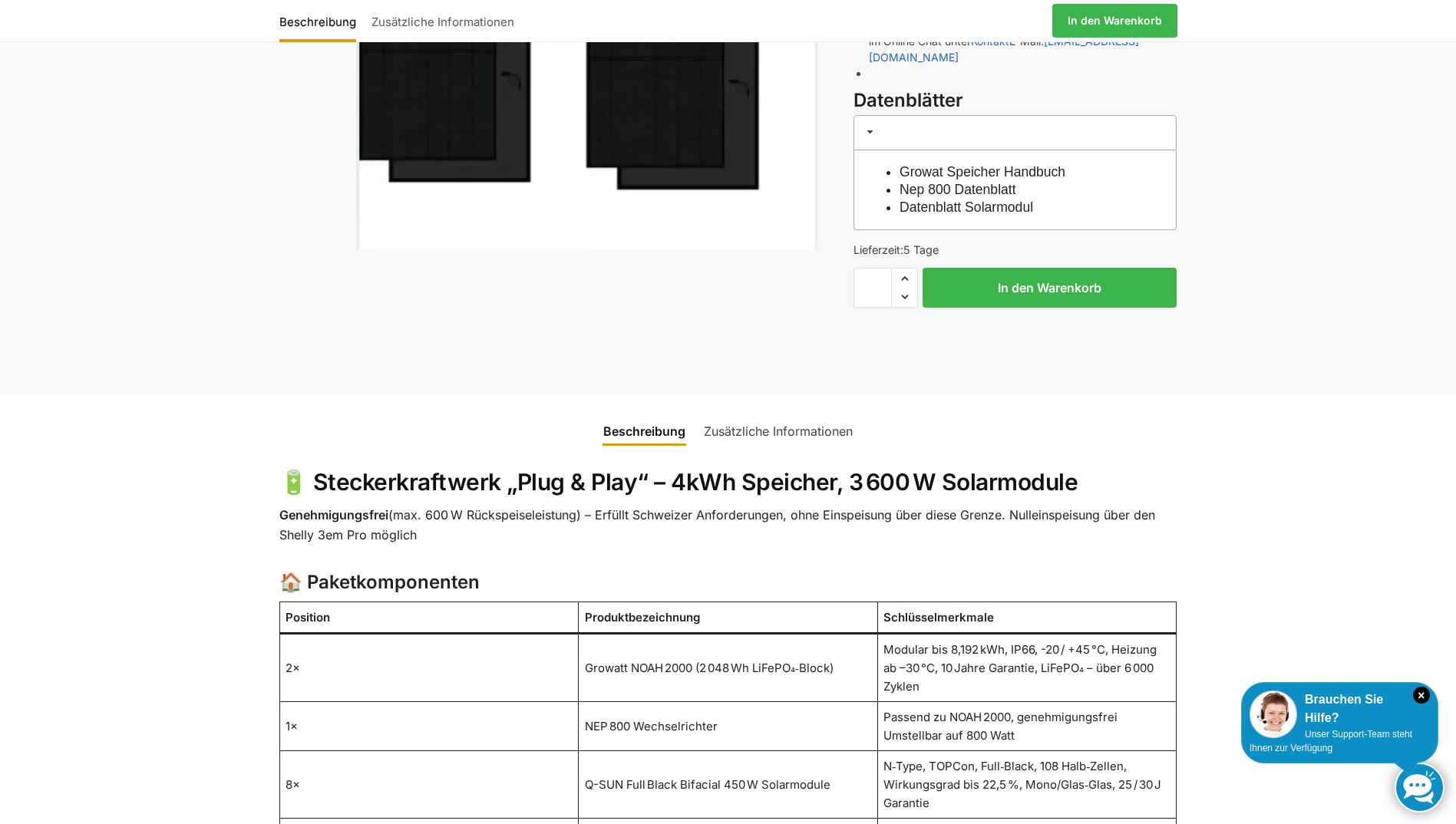
click at [753, 412] on link "Zusätzliche Informationen" at bounding box center [778, 430] width 167 height 37
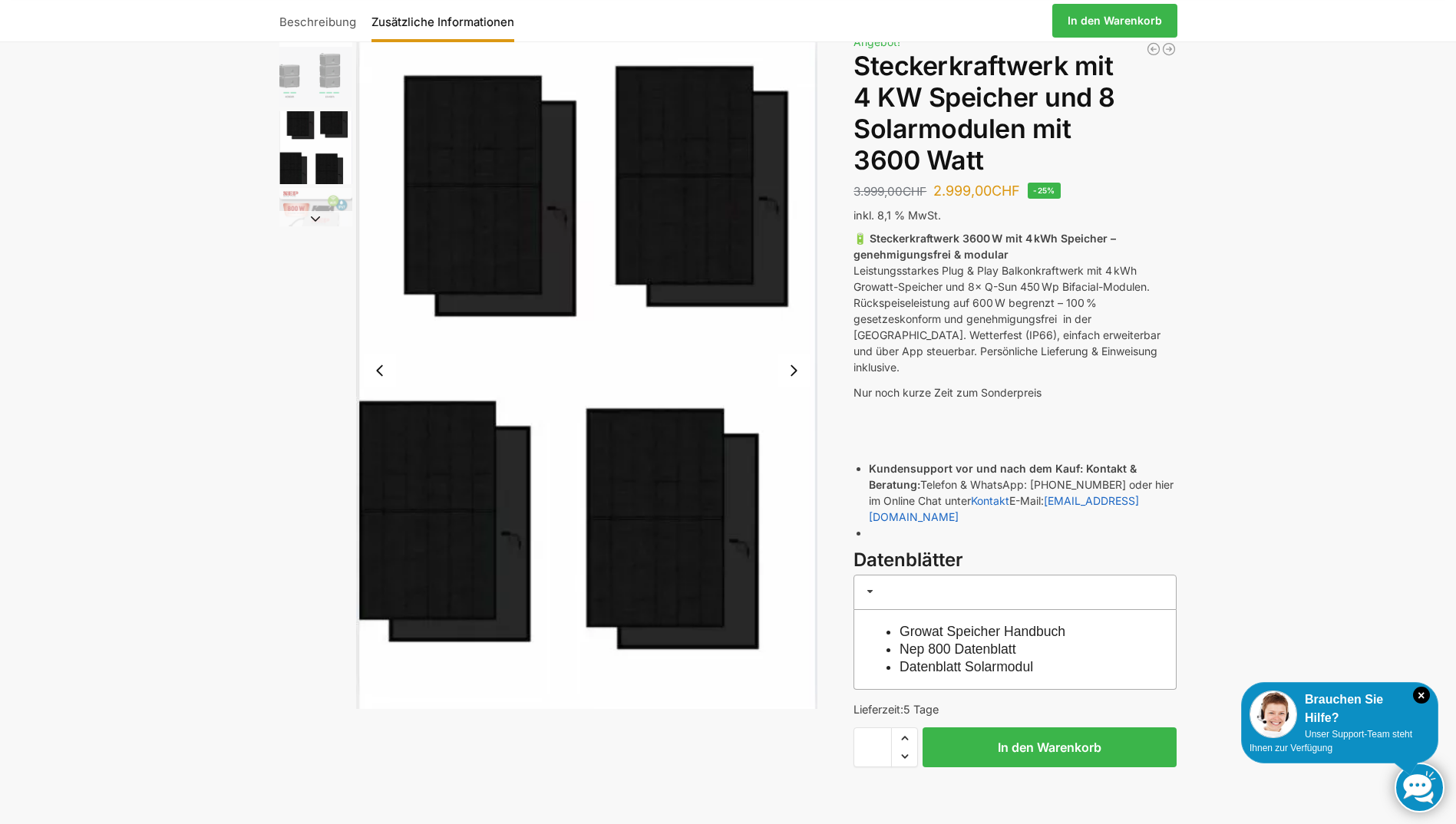
scroll to position [0, 0]
